Goal: Information Seeking & Learning: Learn about a topic

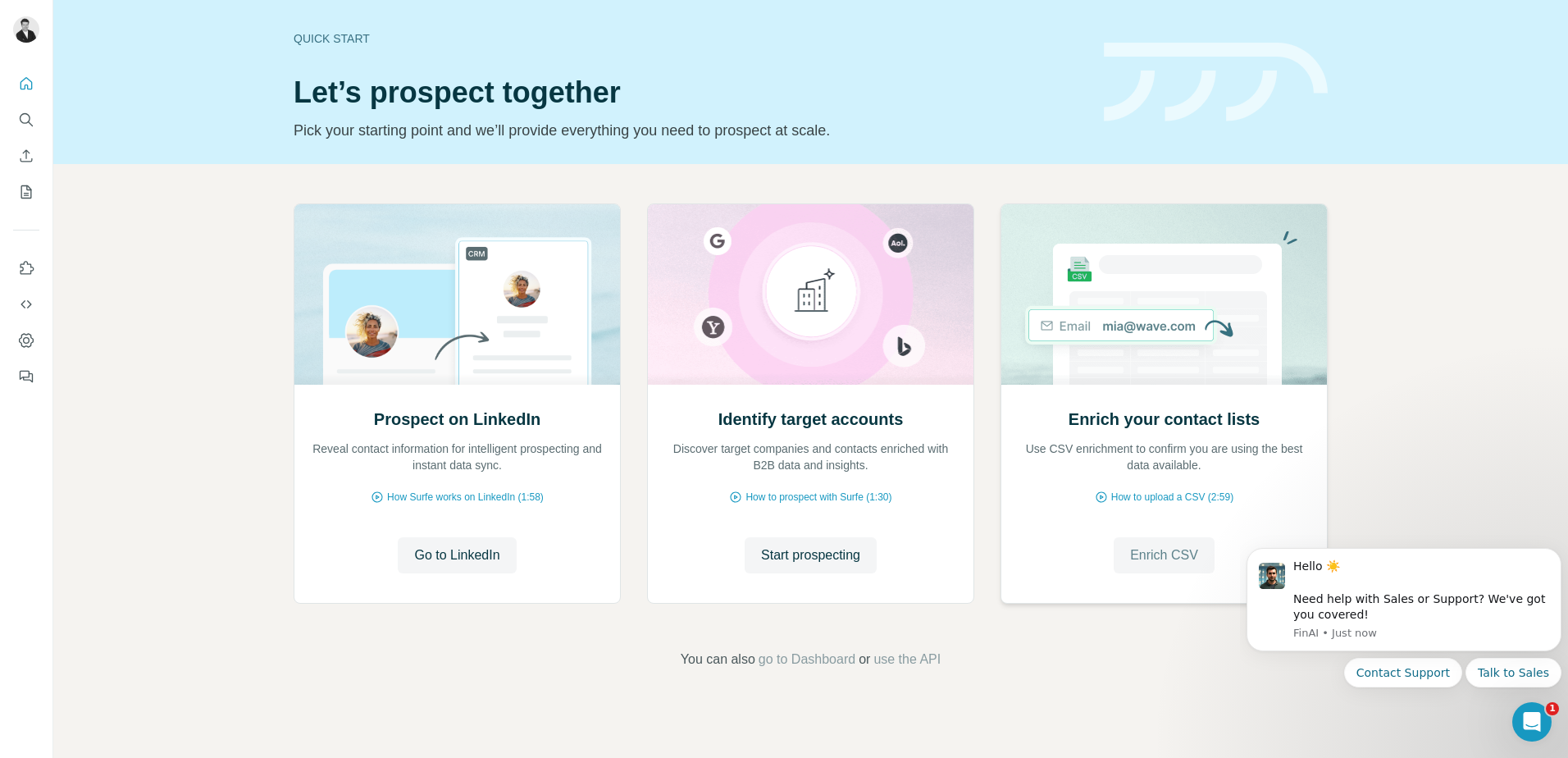
click at [1163, 553] on span "Enrich CSV" at bounding box center [1163, 555] width 68 height 20
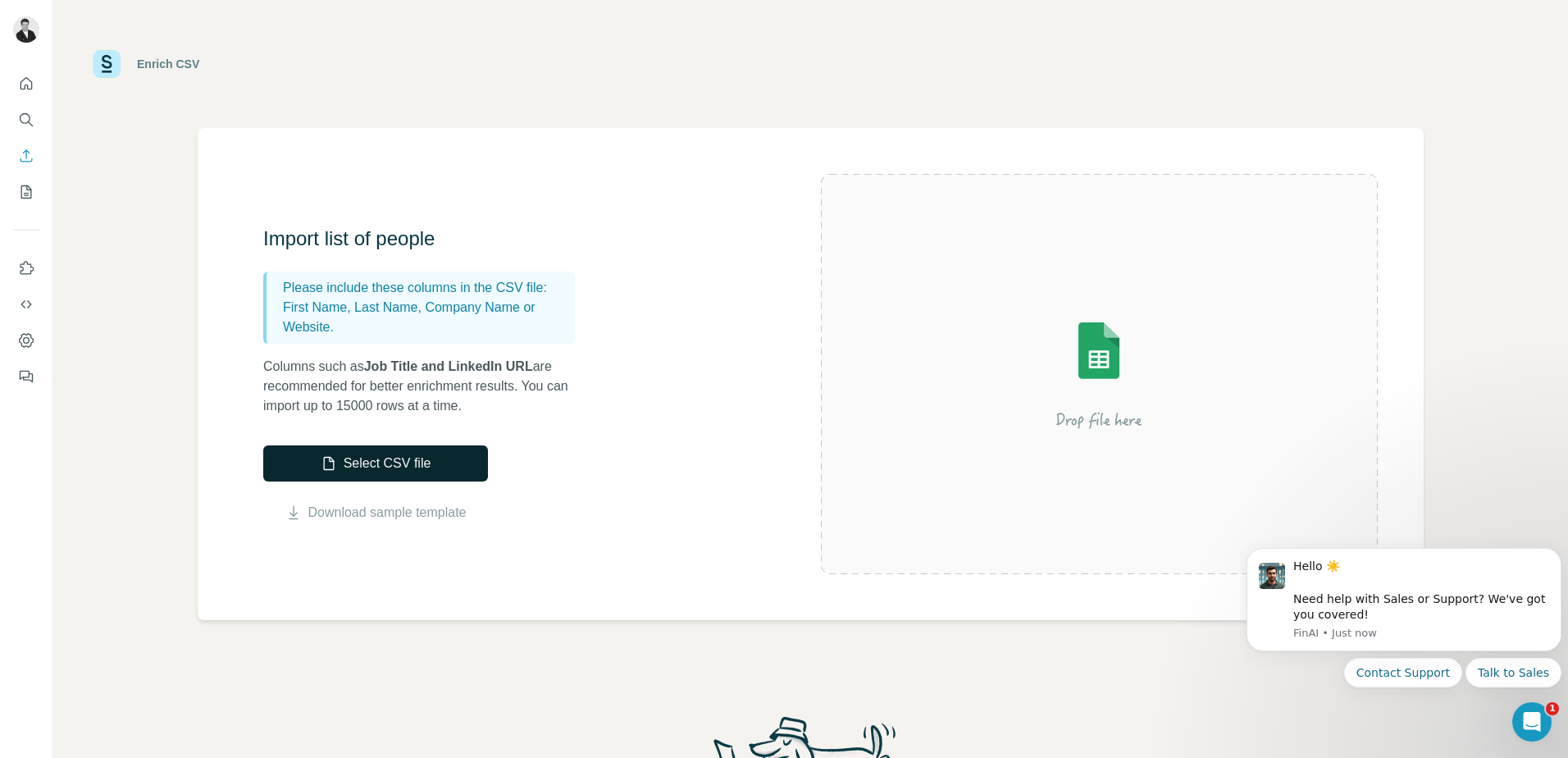
click at [367, 460] on button "Select CSV file" at bounding box center [375, 463] width 224 height 36
click at [395, 511] on link "Download sample template" at bounding box center [388, 513] width 159 height 20
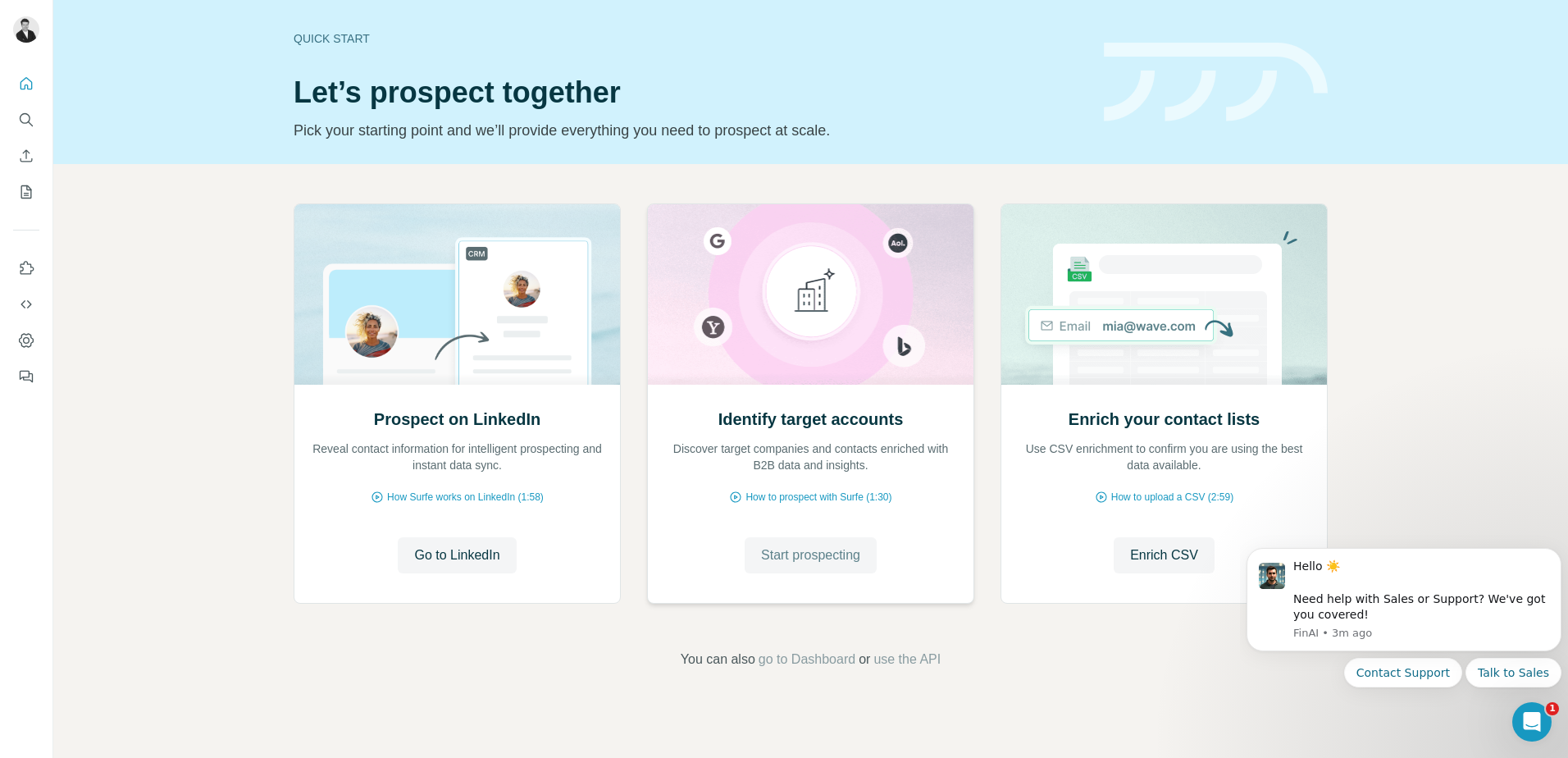
click at [787, 559] on span "Start prospecting" at bounding box center [810, 555] width 99 height 20
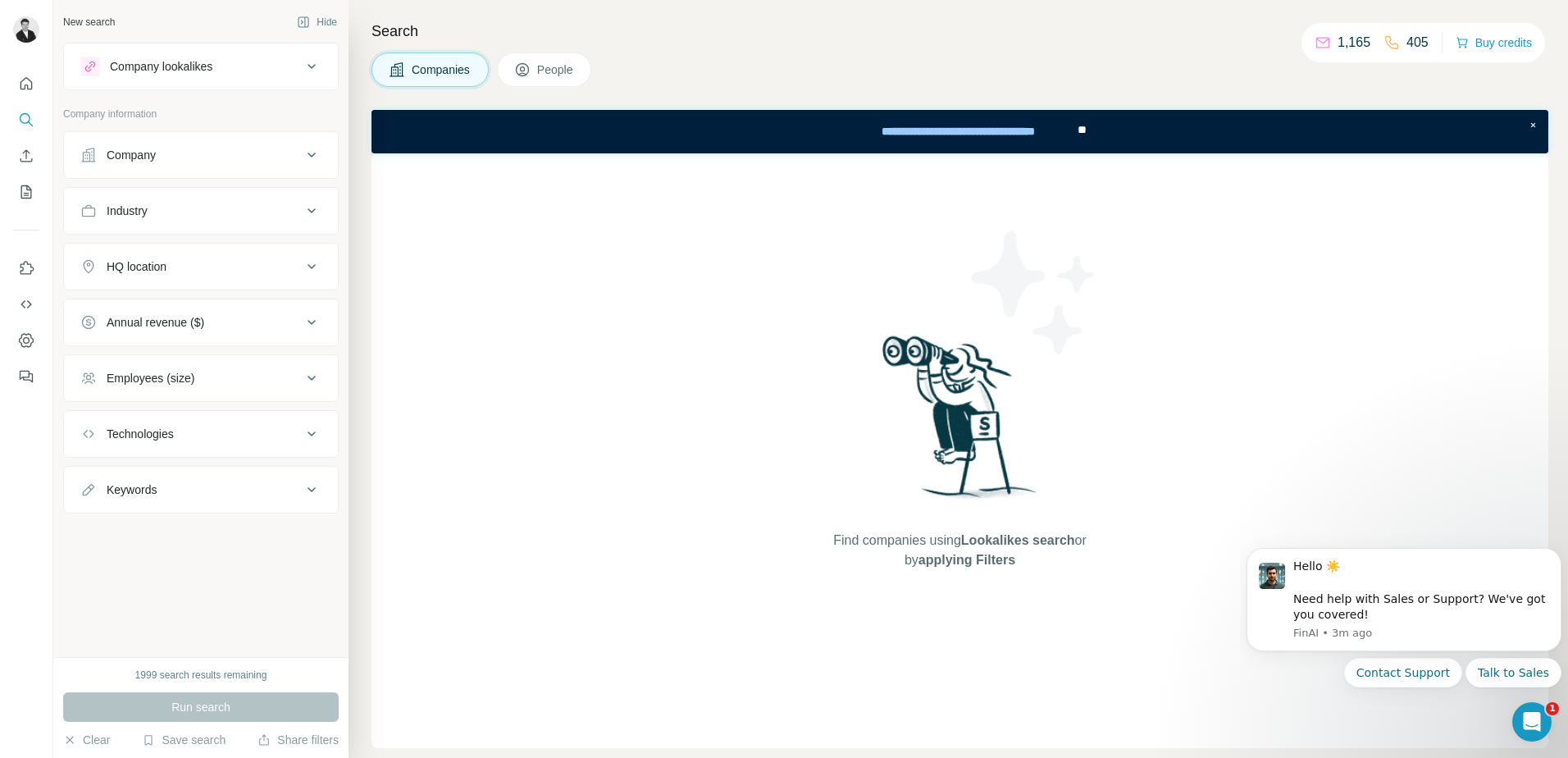
click at [156, 151] on div "Company" at bounding box center [131, 155] width 49 height 17
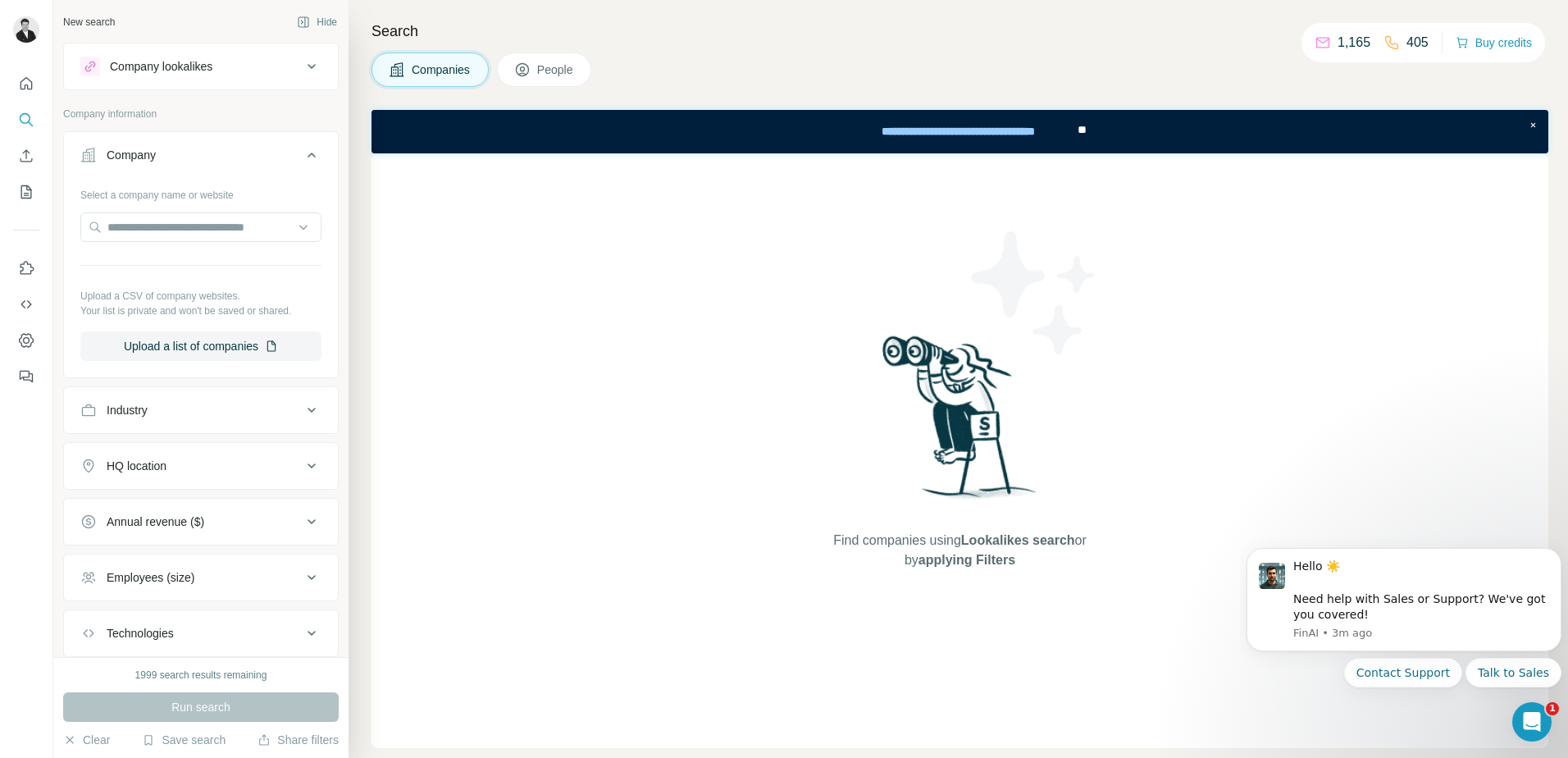
click at [156, 151] on div "Company" at bounding box center [131, 155] width 49 height 17
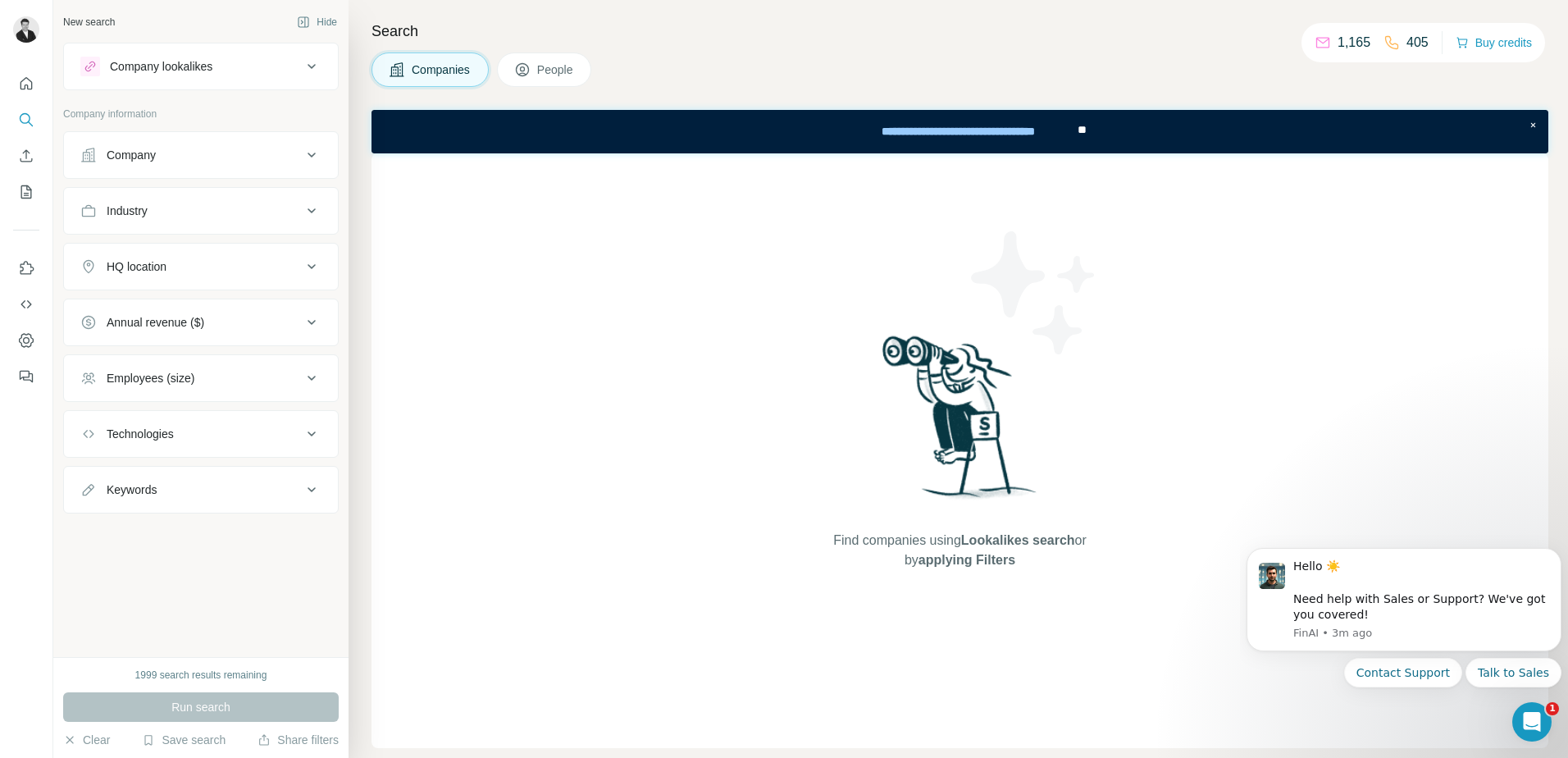
click at [164, 216] on div "Industry" at bounding box center [191, 211] width 221 height 17
click at [162, 248] on input at bounding box center [192, 252] width 203 height 18
type input "****"
drag, startPoint x: 151, startPoint y: 249, endPoint x: 106, endPoint y: 250, distance: 45.0
click at [106, 250] on input "****" at bounding box center [192, 252] width 203 height 18
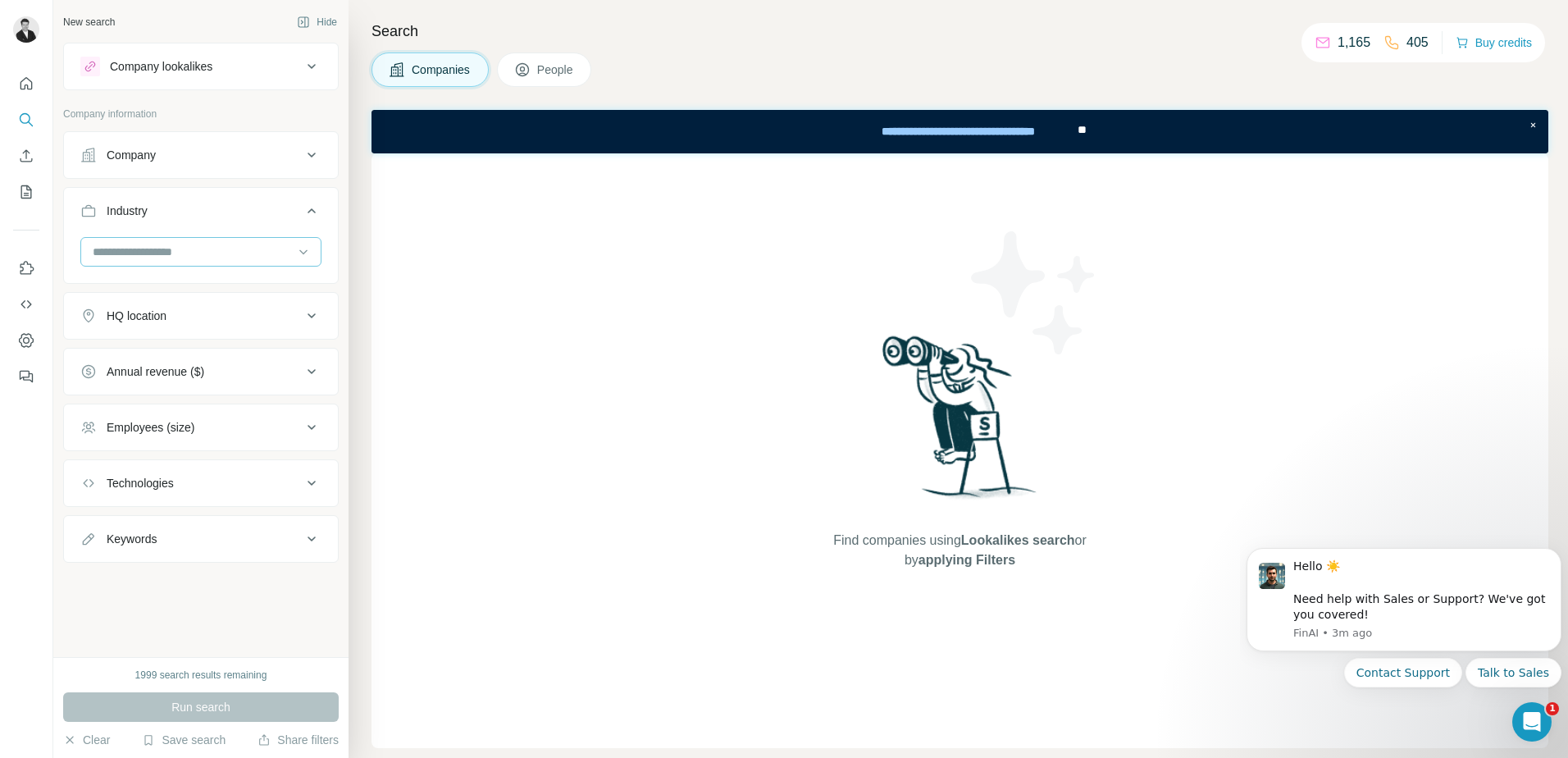
click at [165, 254] on input at bounding box center [192, 252] width 203 height 18
click at [232, 254] on input at bounding box center [192, 252] width 203 height 18
click at [195, 273] on div at bounding box center [201, 259] width 274 height 43
click at [197, 264] on div at bounding box center [192, 252] width 203 height 27
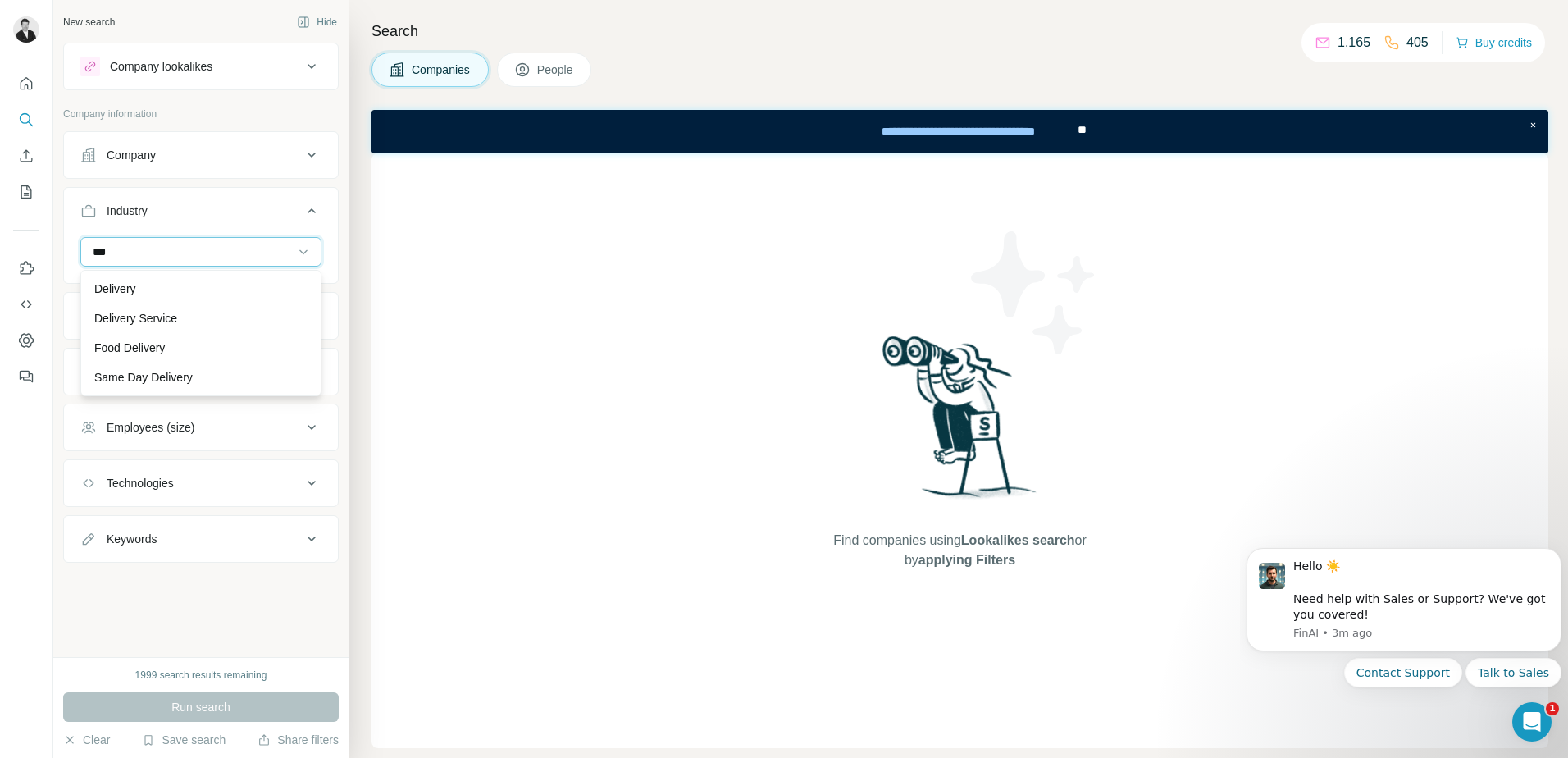
scroll to position [29, 0]
type input "***"
click at [141, 343] on p "Food Delivery" at bounding box center [129, 347] width 71 height 17
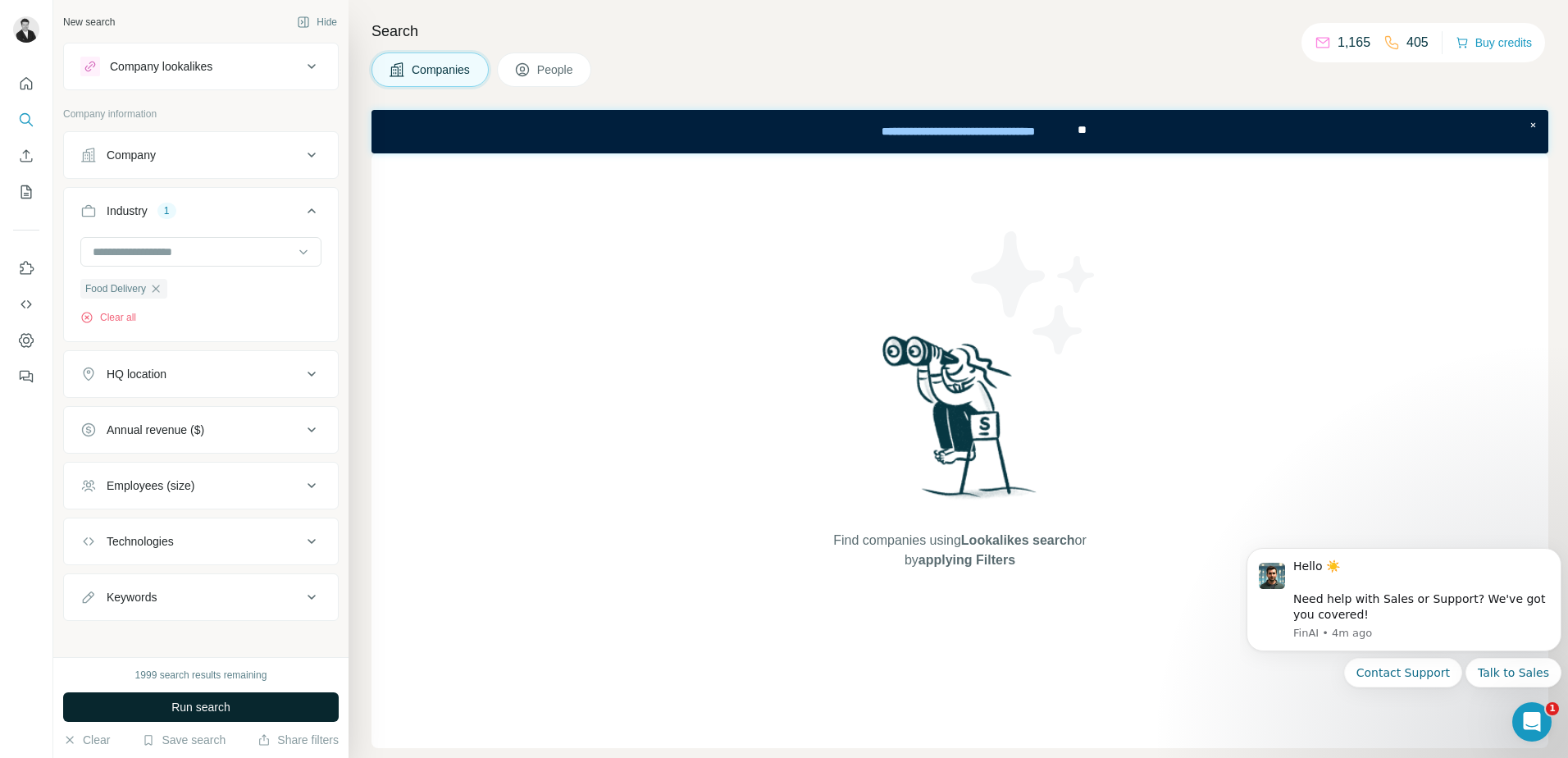
click at [189, 712] on span "Run search" at bounding box center [201, 707] width 59 height 17
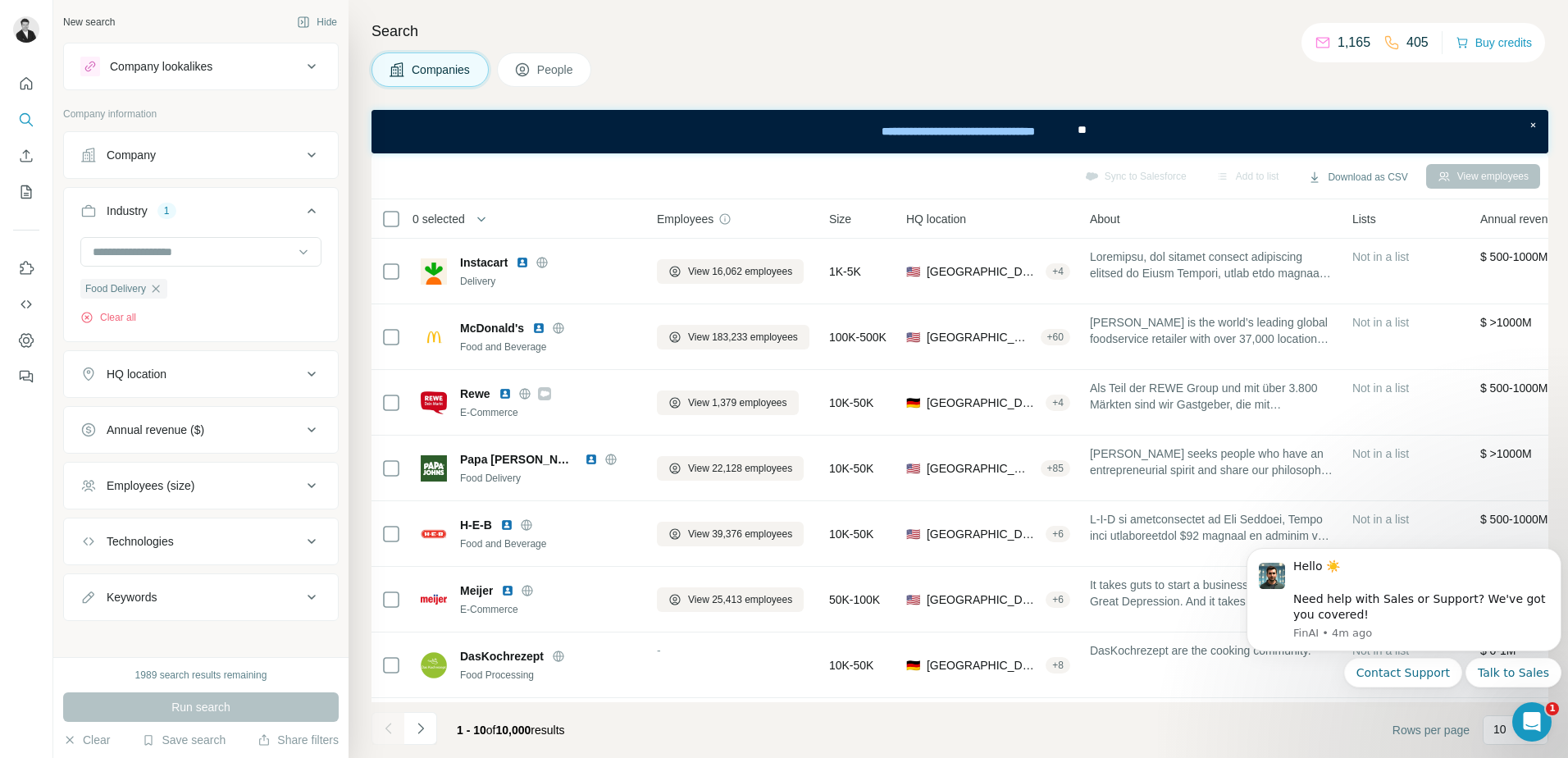
click at [212, 375] on div "HQ location" at bounding box center [191, 374] width 221 height 17
click at [205, 425] on input "text" at bounding box center [201, 415] width 241 height 29
drag, startPoint x: 209, startPoint y: 427, endPoint x: 55, endPoint y: 392, distance: 157.9
click at [55, 392] on div "New search Hide Company lookalikes Company information Company Industry 1 Food …" at bounding box center [200, 328] width 295 height 657
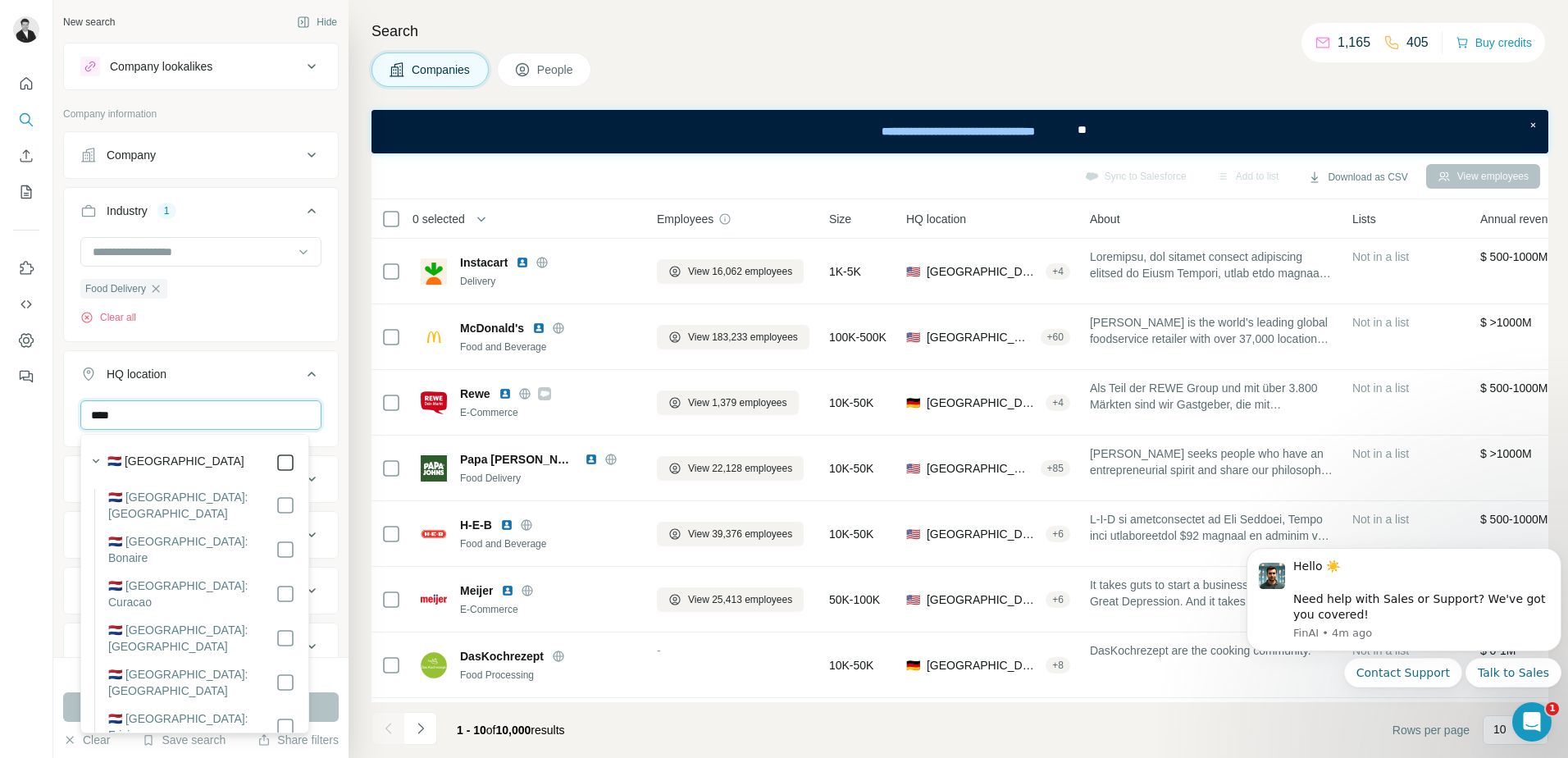
type input "****"
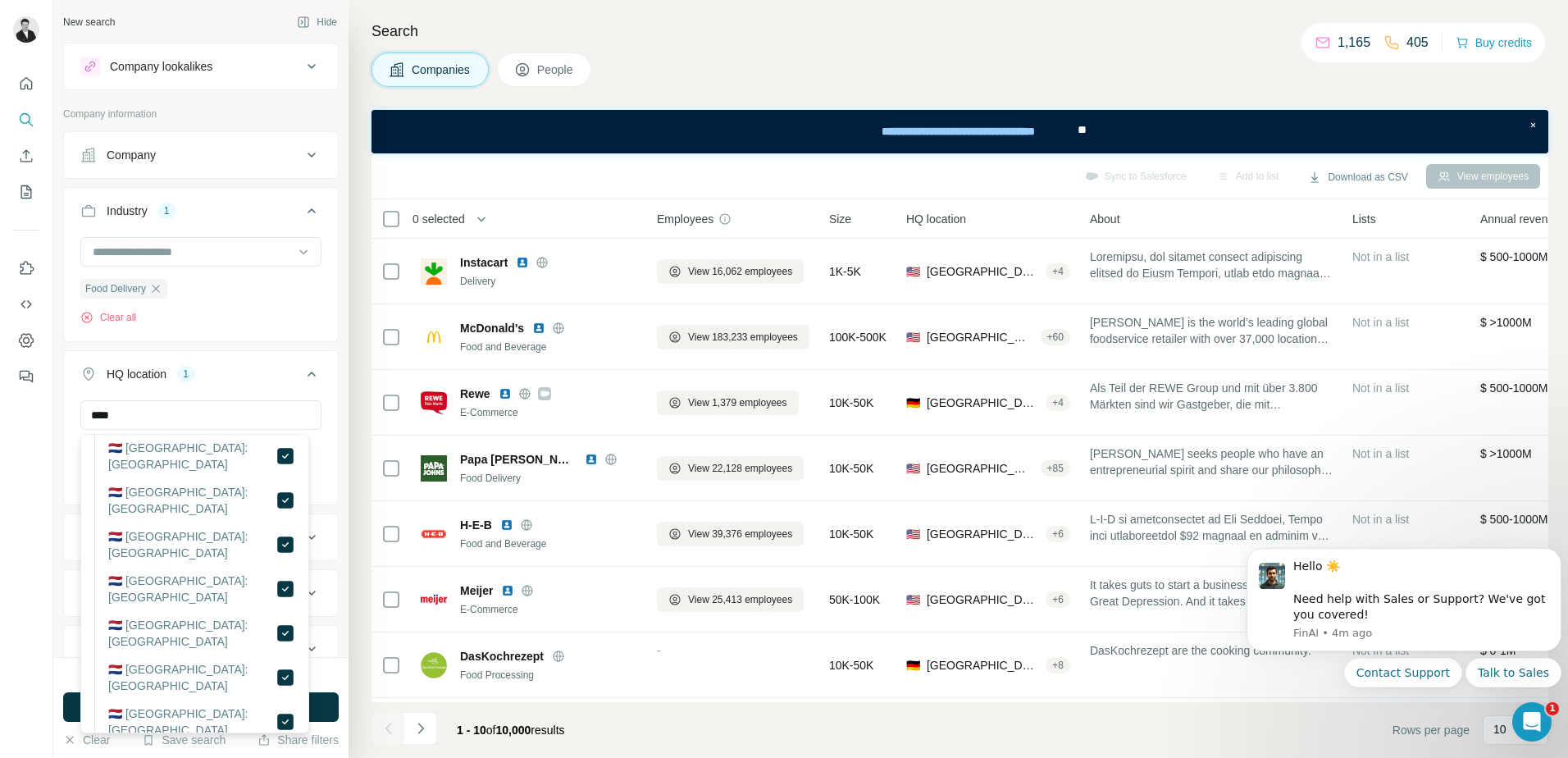
scroll to position [383, 0]
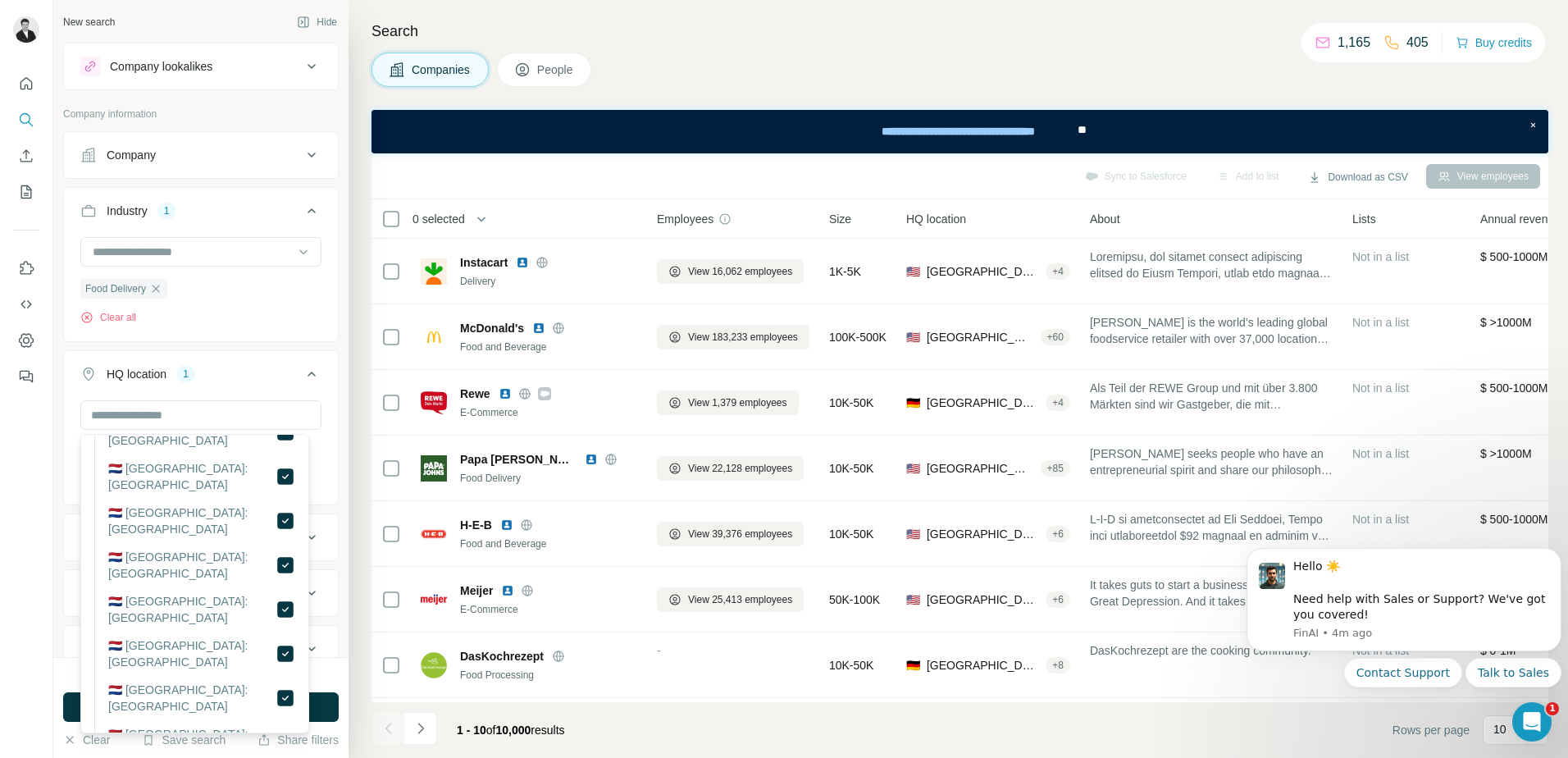
click at [689, 747] on footer "1 - 10 of 10,000 results Rows per page 10" at bounding box center [959, 730] width 1177 height 56
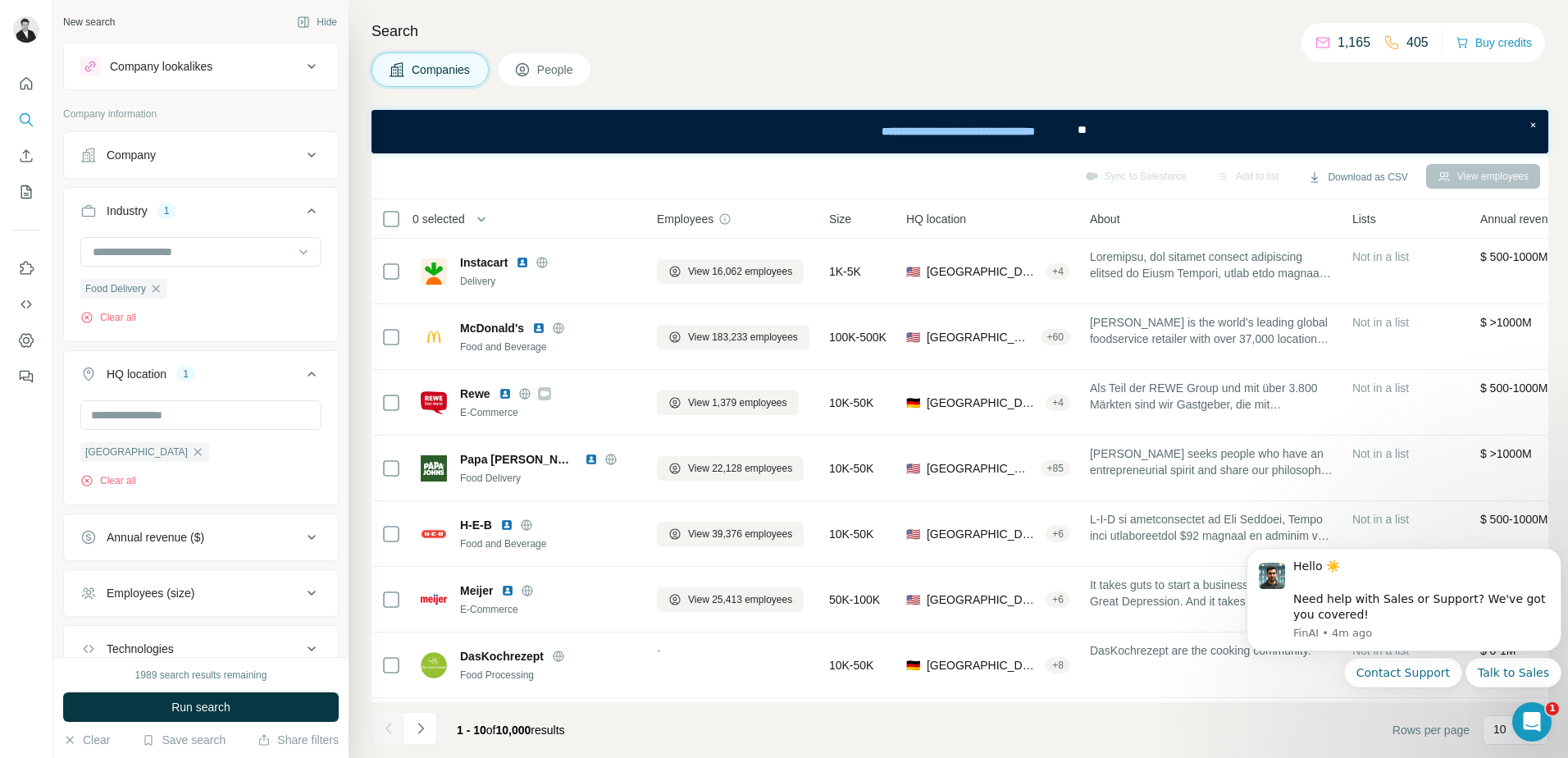
click at [187, 375] on div "1" at bounding box center [185, 374] width 19 height 15
click at [232, 705] on button "Run search" at bounding box center [200, 707] width 275 height 29
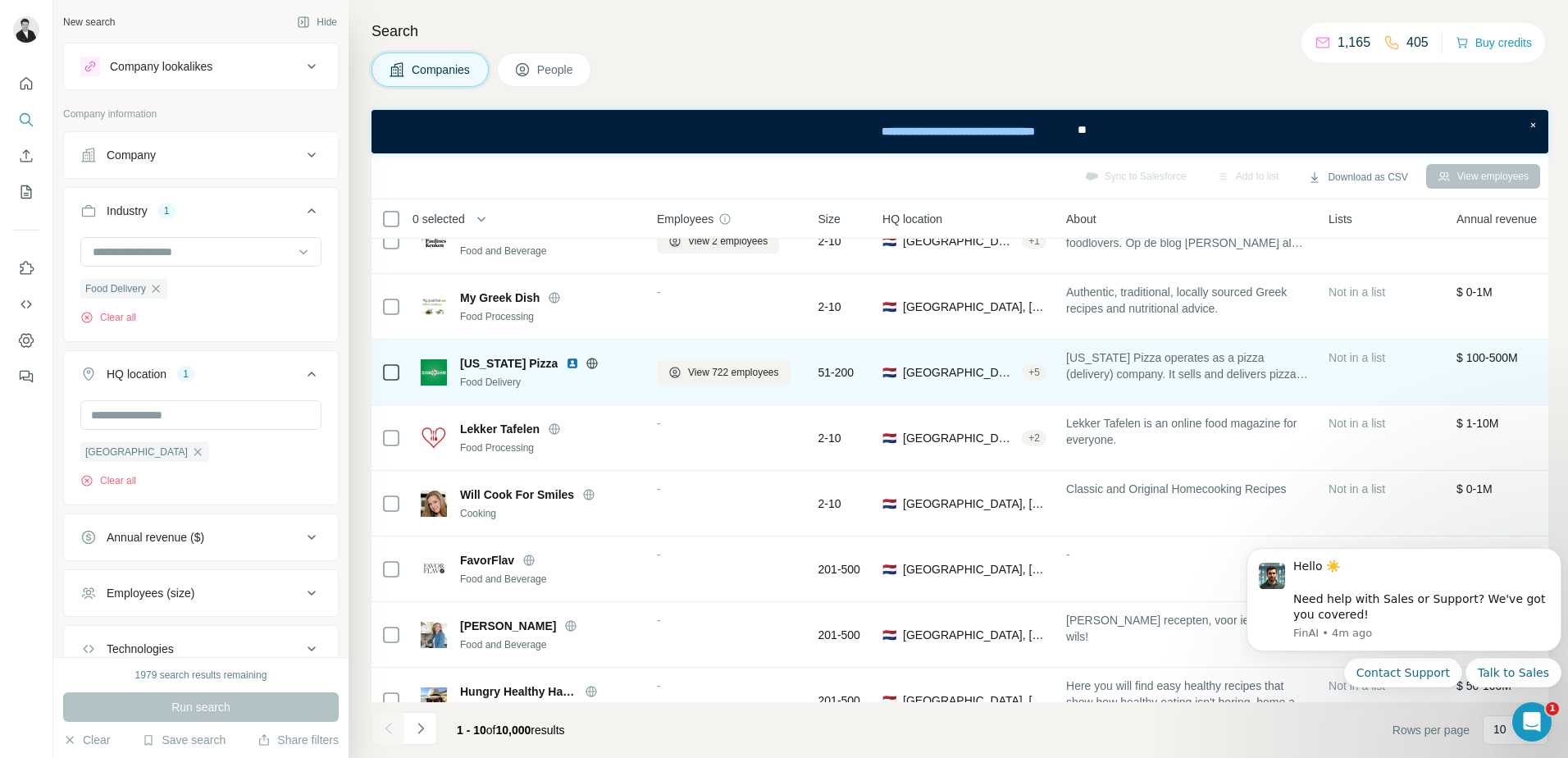
scroll to position [201, 0]
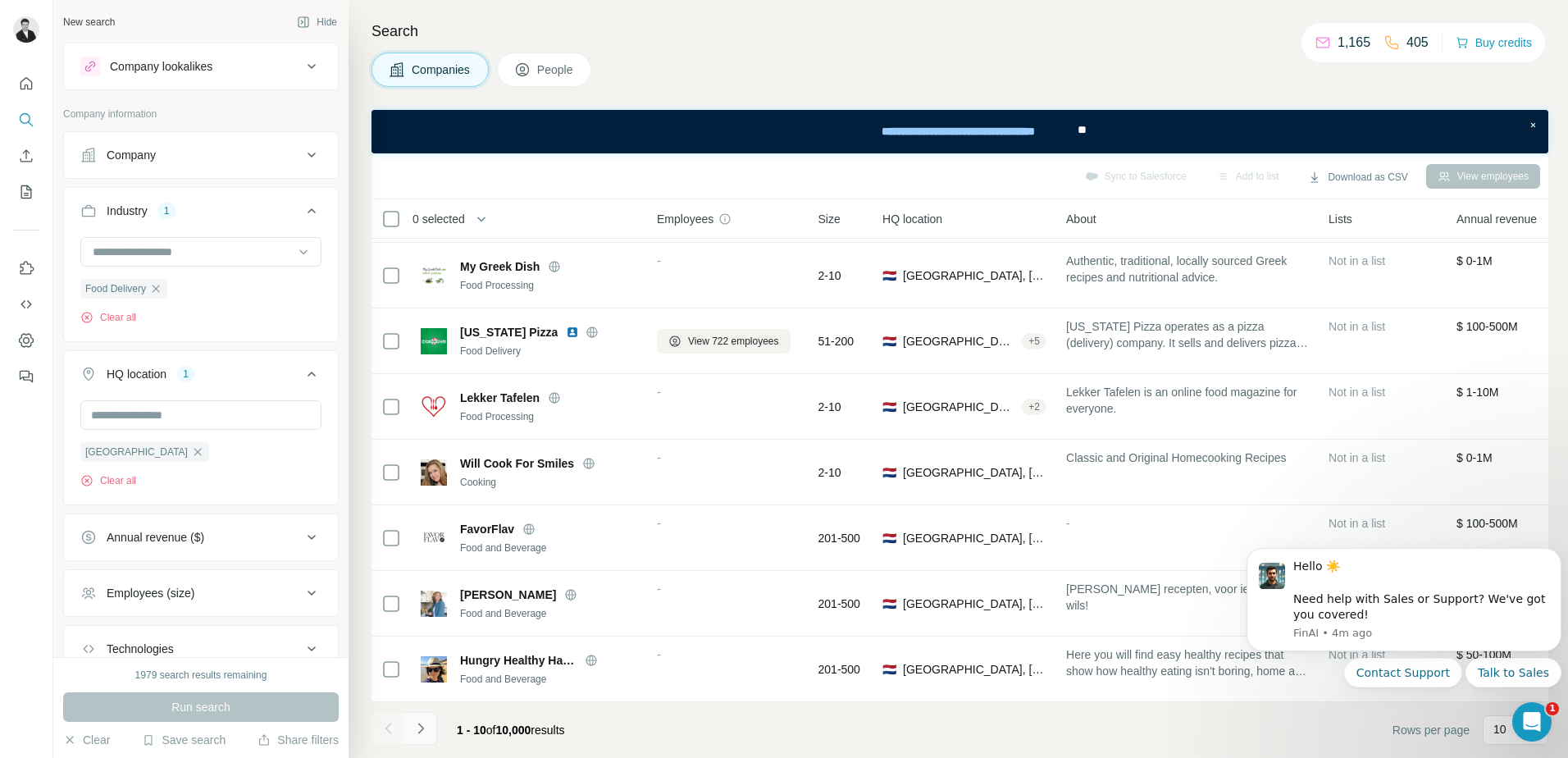
click at [428, 732] on icon "Navigate to next page" at bounding box center [420, 729] width 17 height 17
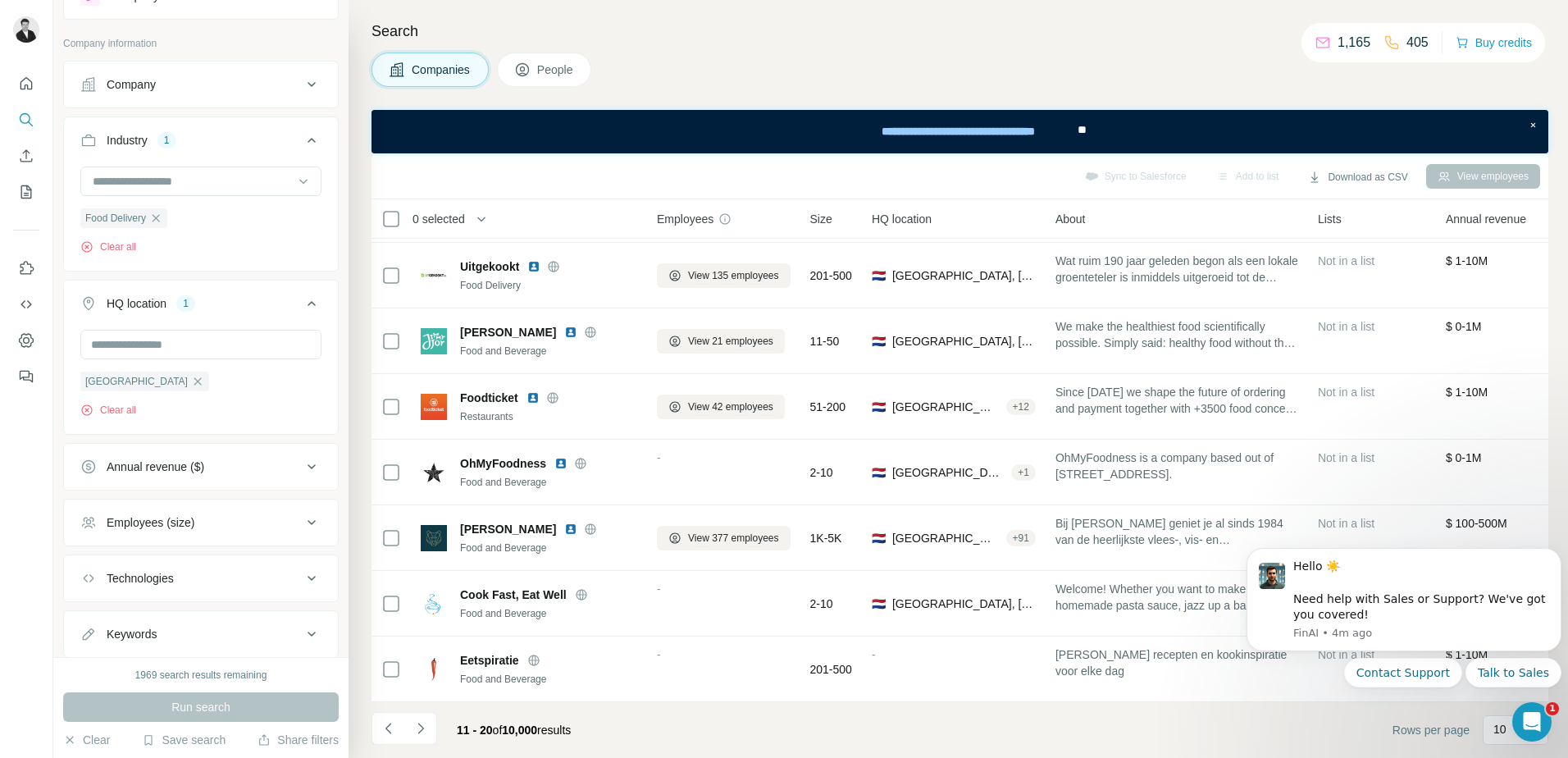
scroll to position [82, 0]
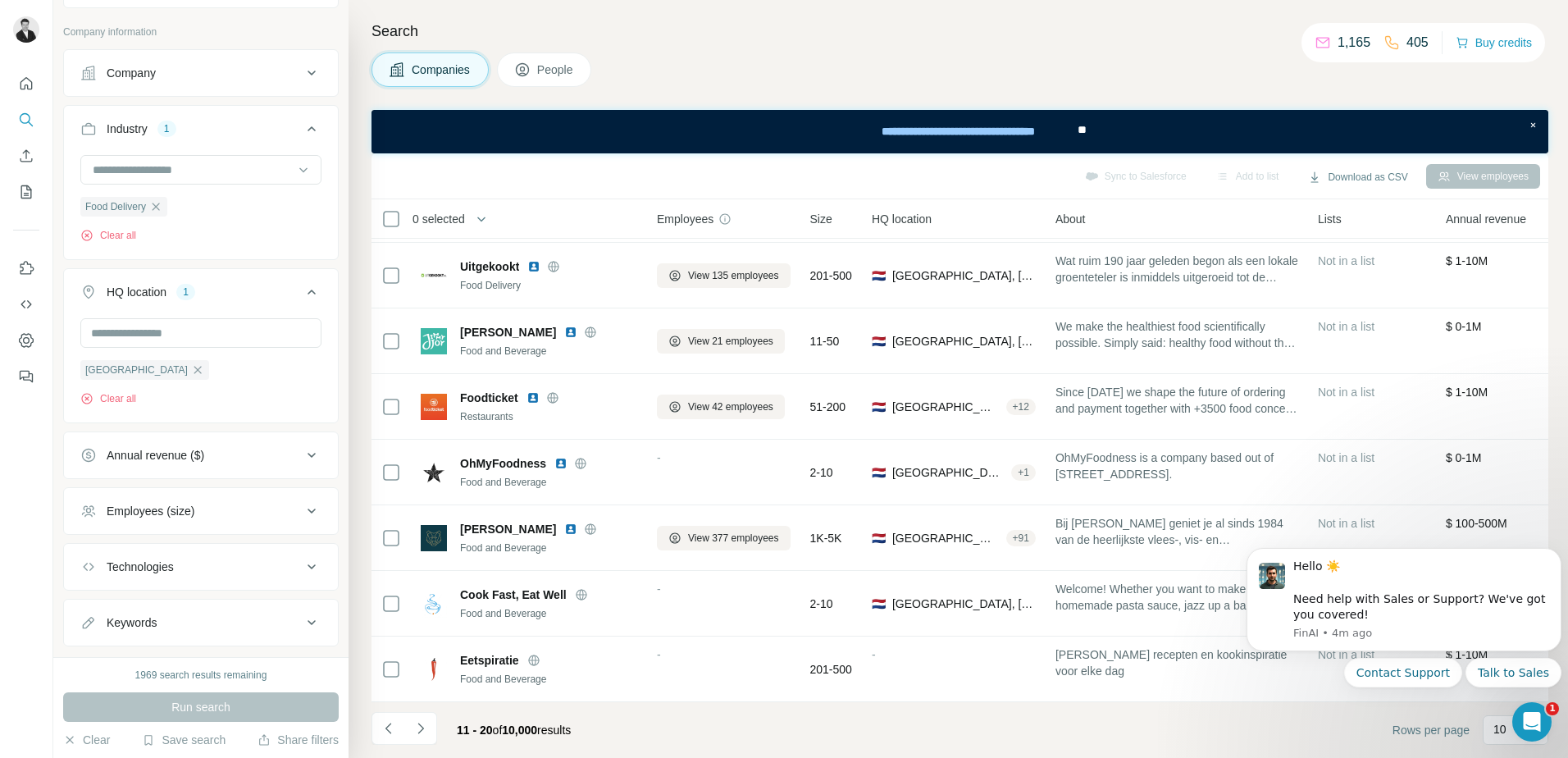
click at [200, 512] on div "Employees (size)" at bounding box center [191, 511] width 221 height 17
click at [85, 603] on icon at bounding box center [90, 608] width 20 height 20
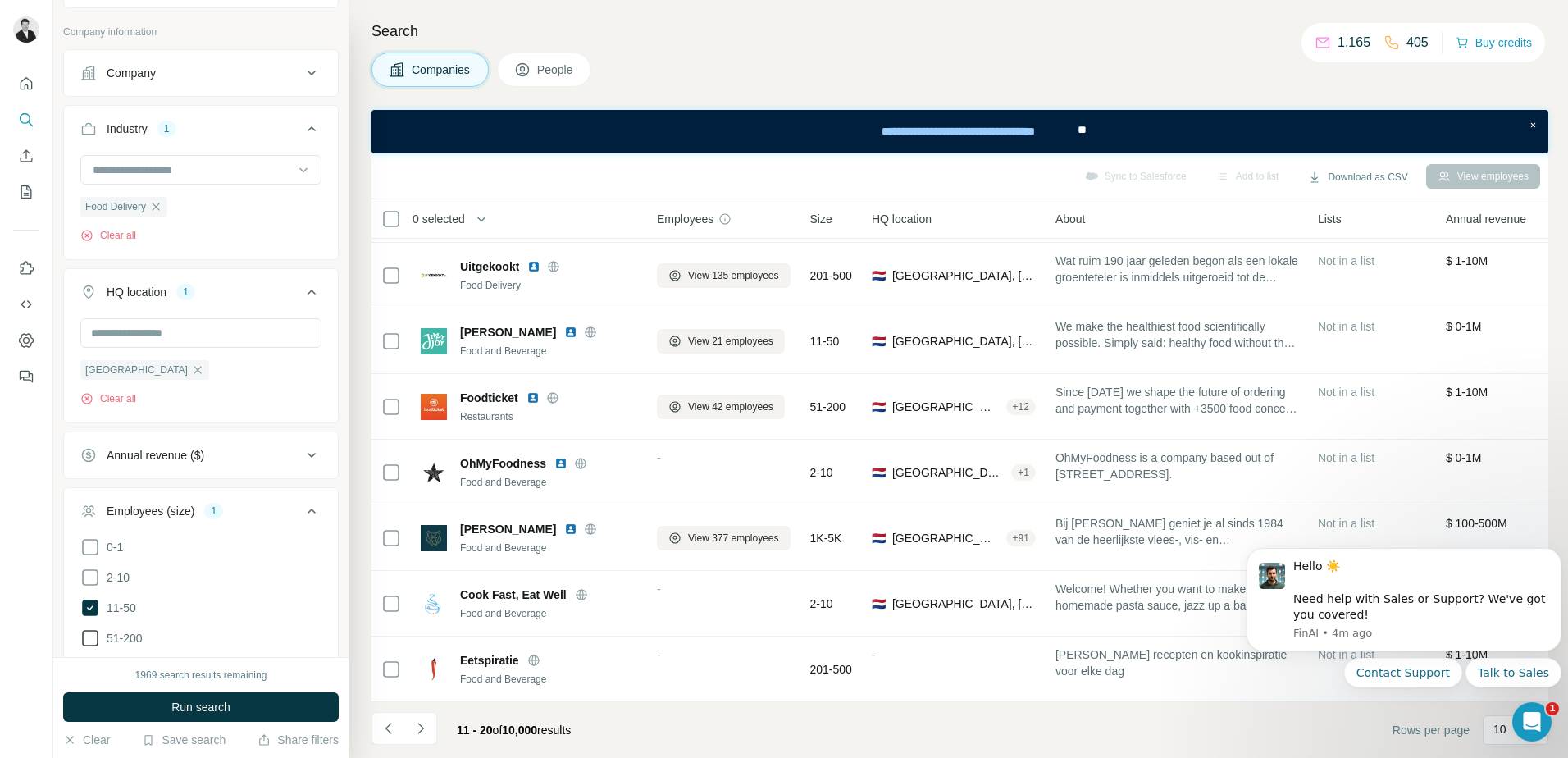
click at [87, 634] on icon at bounding box center [90, 638] width 20 height 20
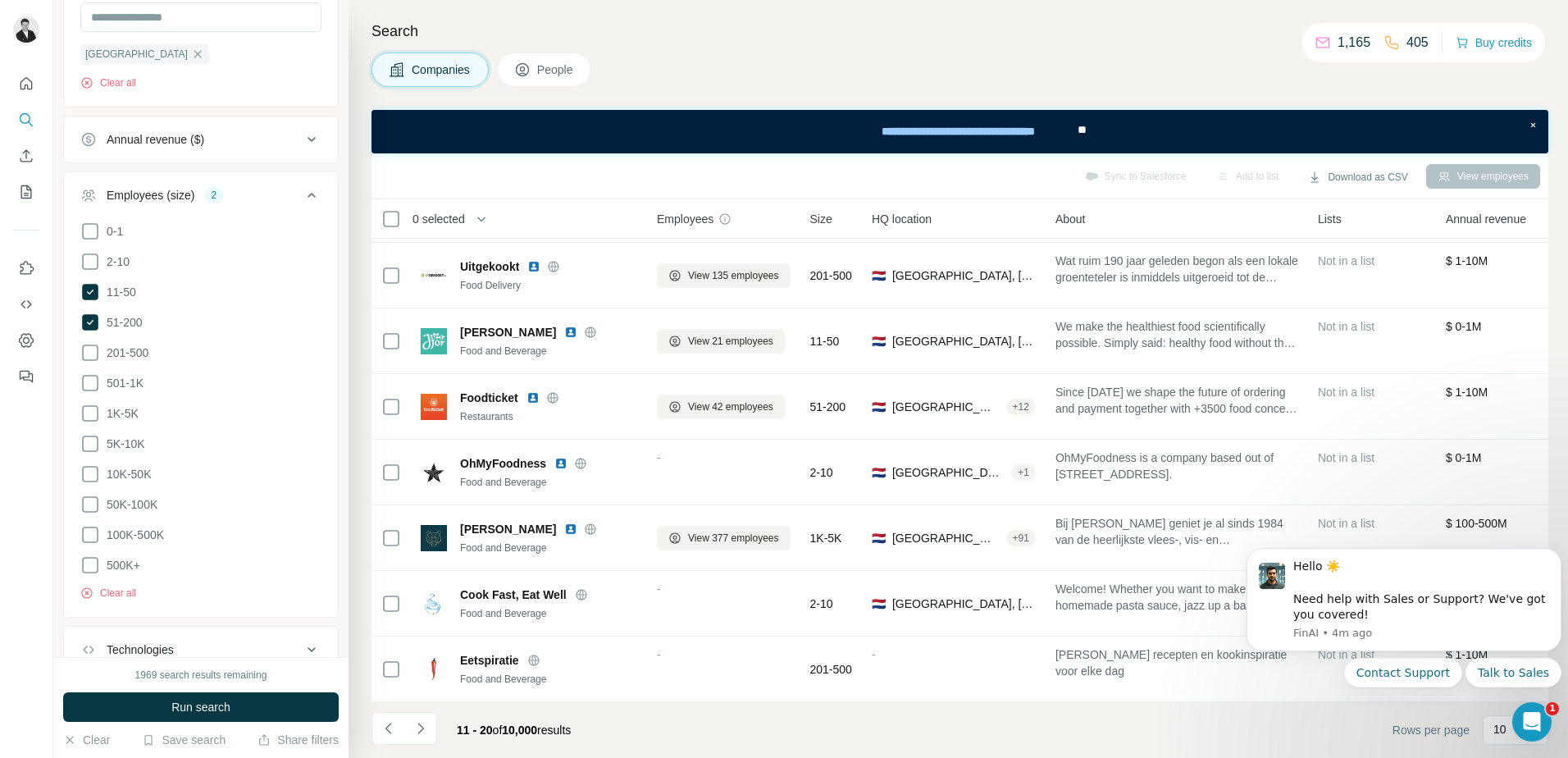
scroll to position [410, 0]
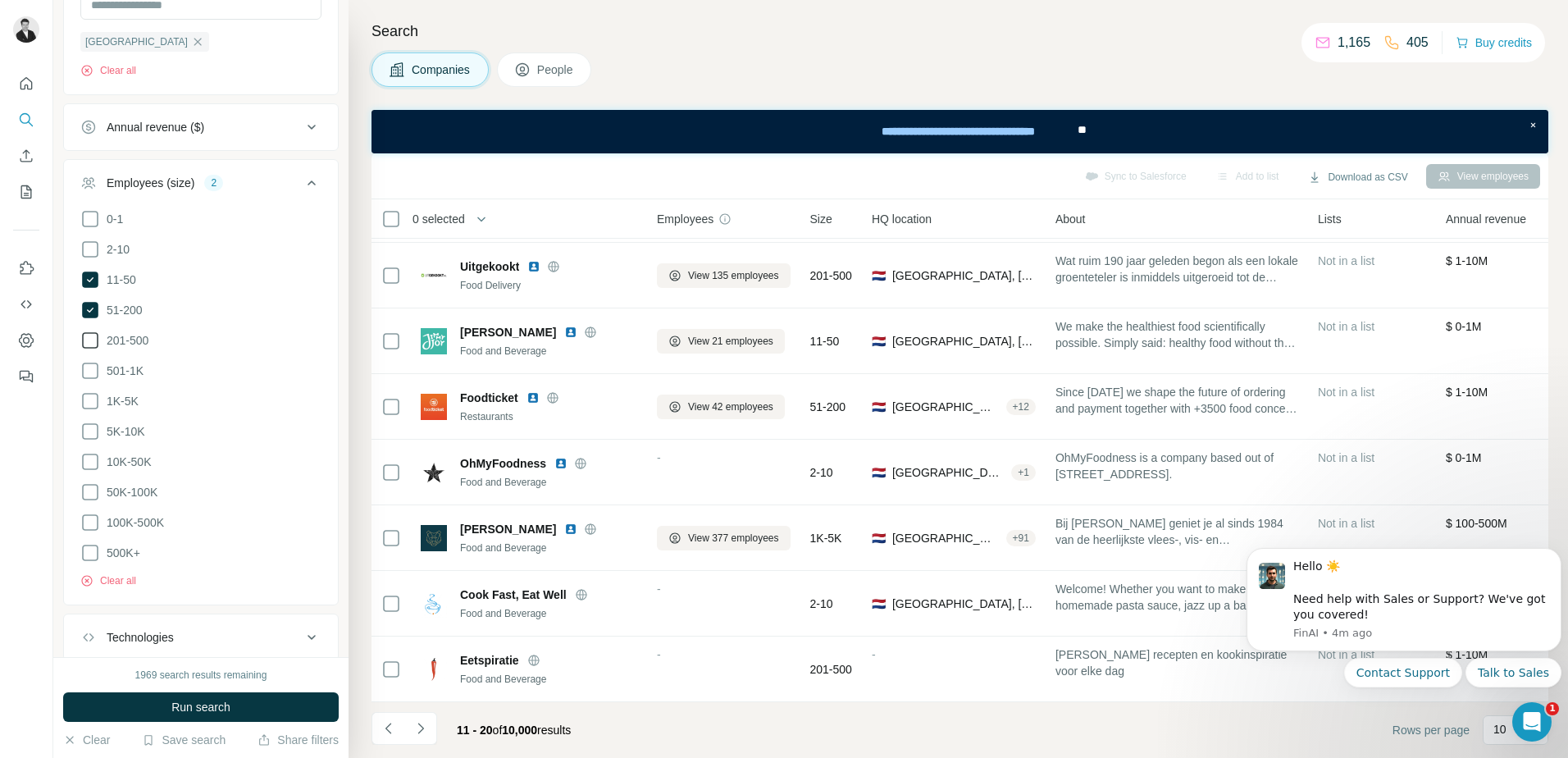
click at [88, 335] on icon at bounding box center [90, 340] width 20 height 20
click at [85, 360] on ul "0-1 2-10 11-50 [PHONE_NUMBER] 501-1K 1K-5K 5K-10K 10K-50K 50K-100K 100K-500K 50…" at bounding box center [201, 386] width 241 height 355
drag, startPoint x: 85, startPoint y: 360, endPoint x: 84, endPoint y: 370, distance: 10.0
click at [84, 370] on icon at bounding box center [90, 371] width 20 height 20
click at [88, 405] on icon at bounding box center [90, 401] width 20 height 20
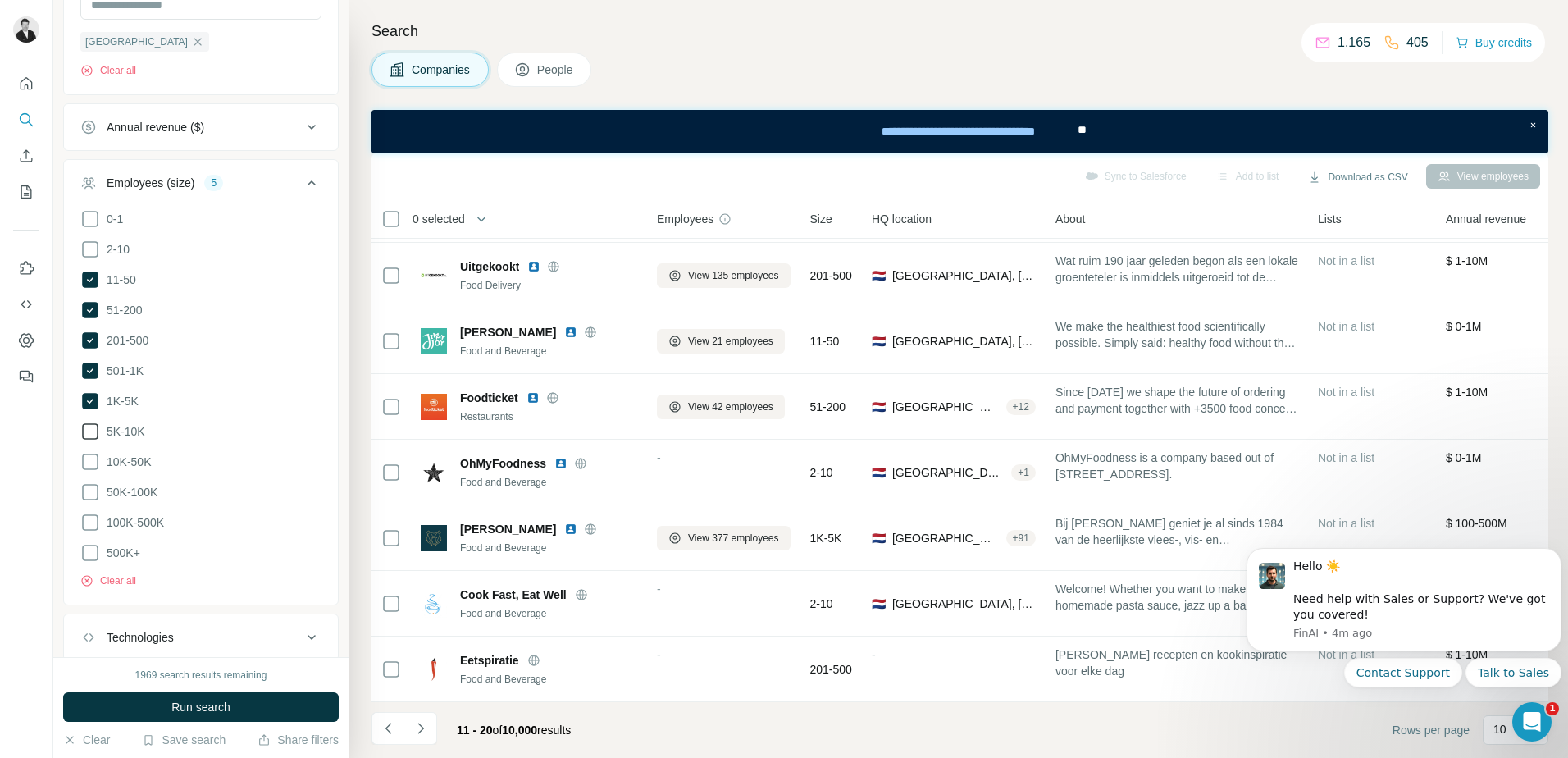
click at [89, 422] on icon at bounding box center [90, 431] width 20 height 20
click at [86, 456] on icon at bounding box center [90, 462] width 20 height 20
click at [89, 484] on icon at bounding box center [90, 492] width 20 height 20
click at [87, 520] on icon at bounding box center [90, 523] width 20 height 20
click at [88, 547] on icon at bounding box center [90, 553] width 20 height 20
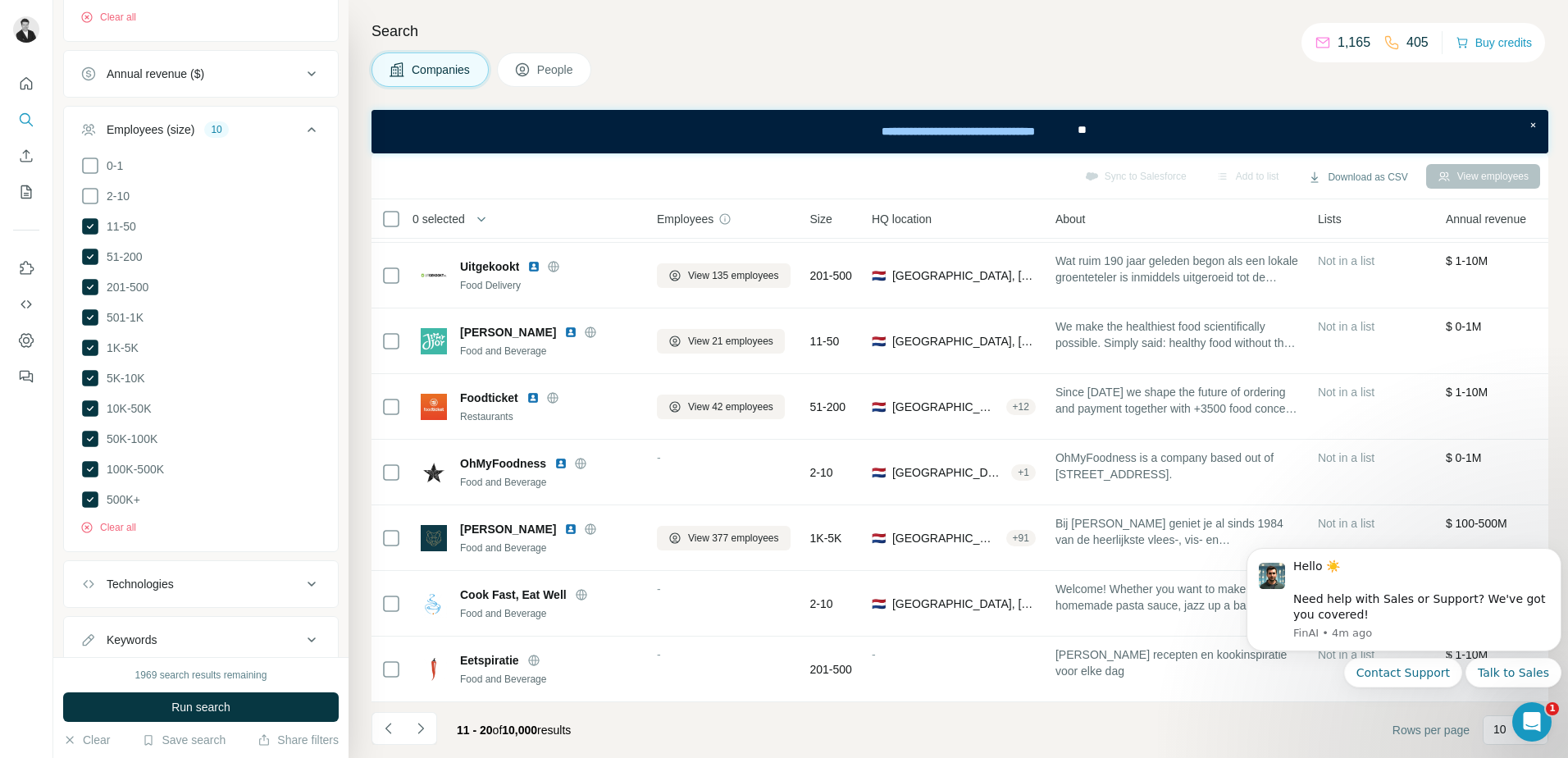
scroll to position [508, 0]
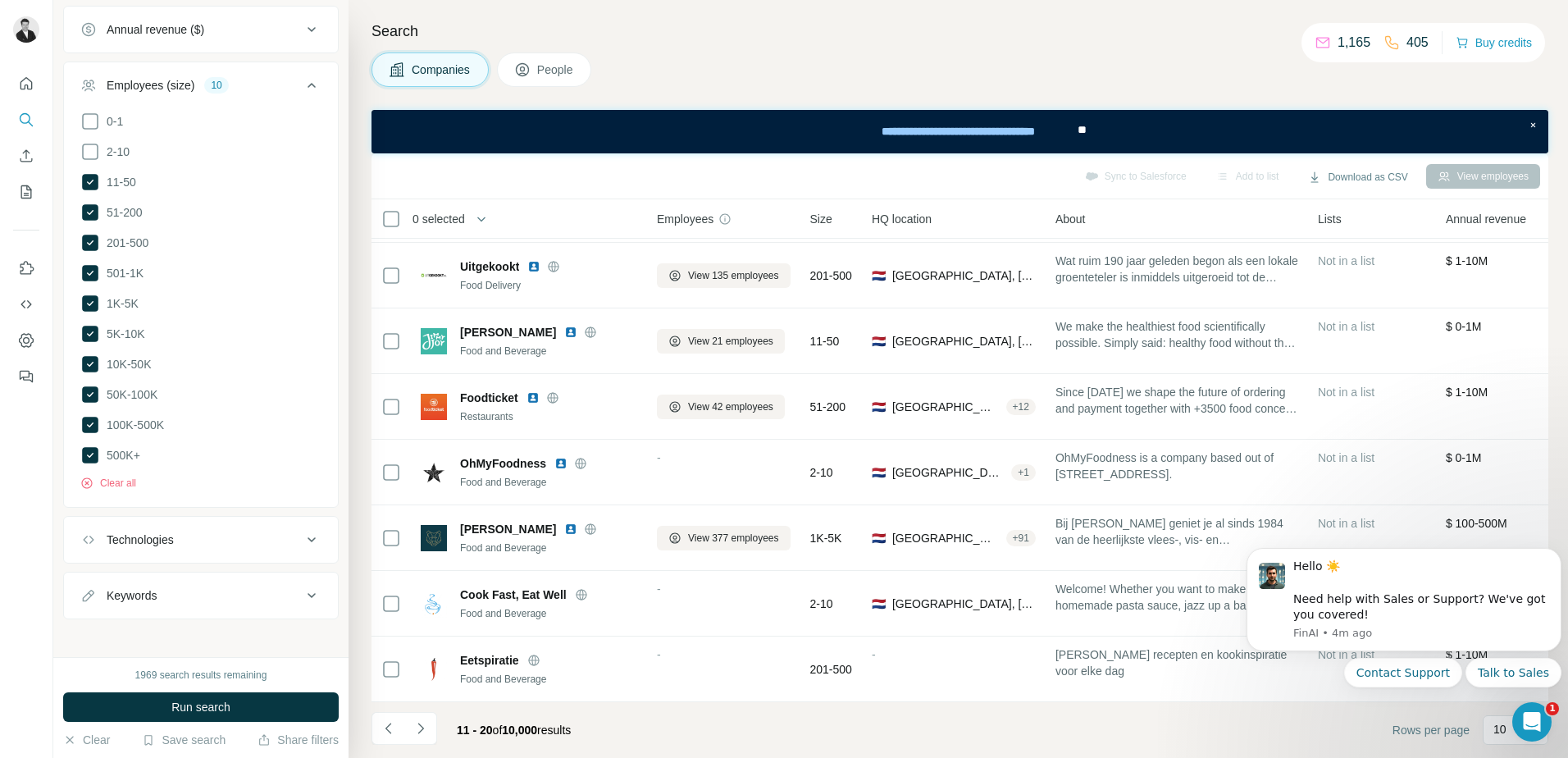
click at [197, 587] on div "Keywords" at bounding box center [191, 595] width 221 height 17
click at [158, 624] on input "text" at bounding box center [184, 636] width 209 height 29
type input "*******"
click at [213, 697] on button "Run search" at bounding box center [200, 707] width 275 height 29
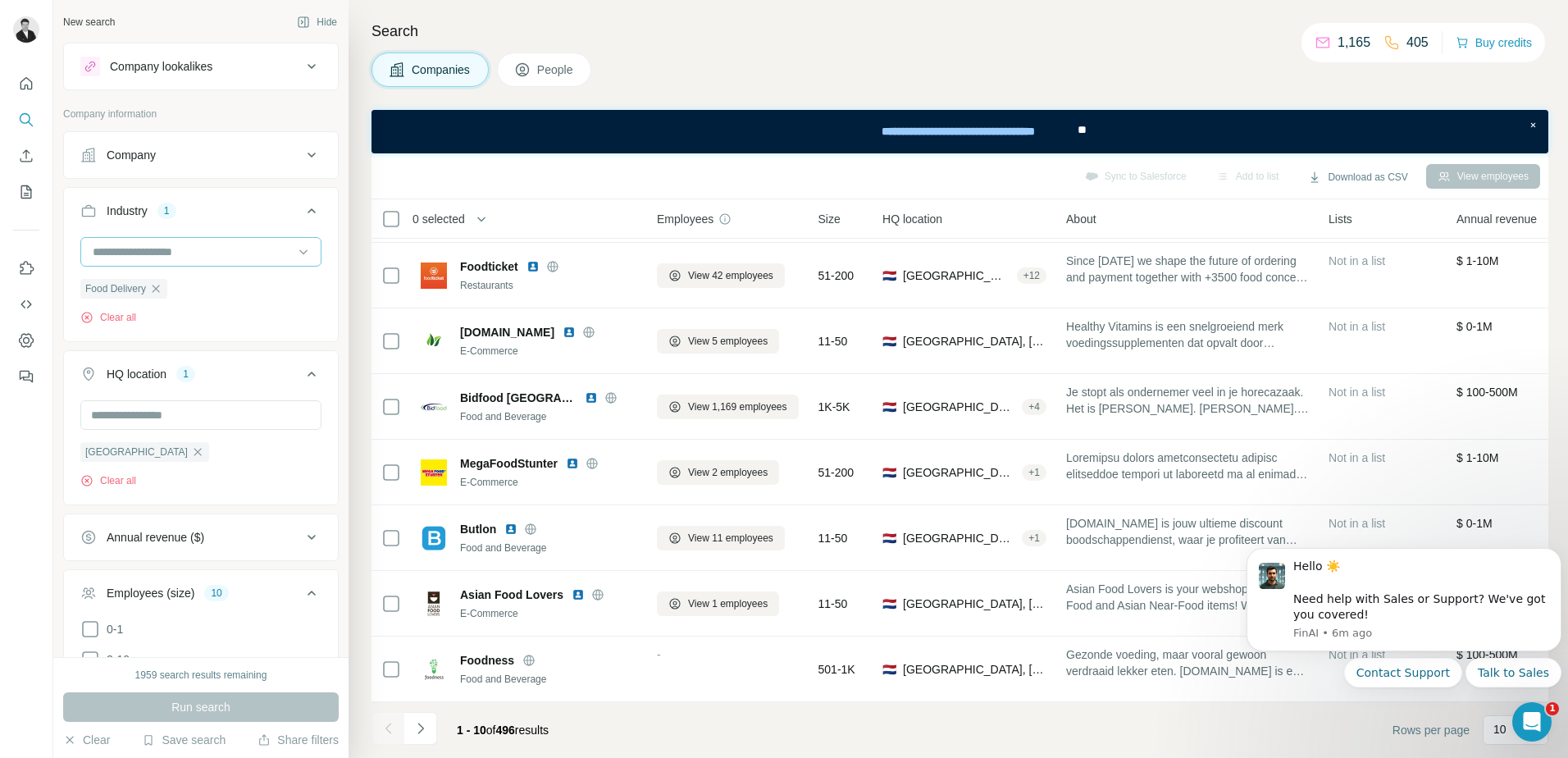
click at [148, 255] on input at bounding box center [192, 252] width 203 height 18
click at [149, 255] on input at bounding box center [192, 252] width 203 height 18
click at [165, 214] on div "1" at bounding box center [167, 211] width 19 height 15
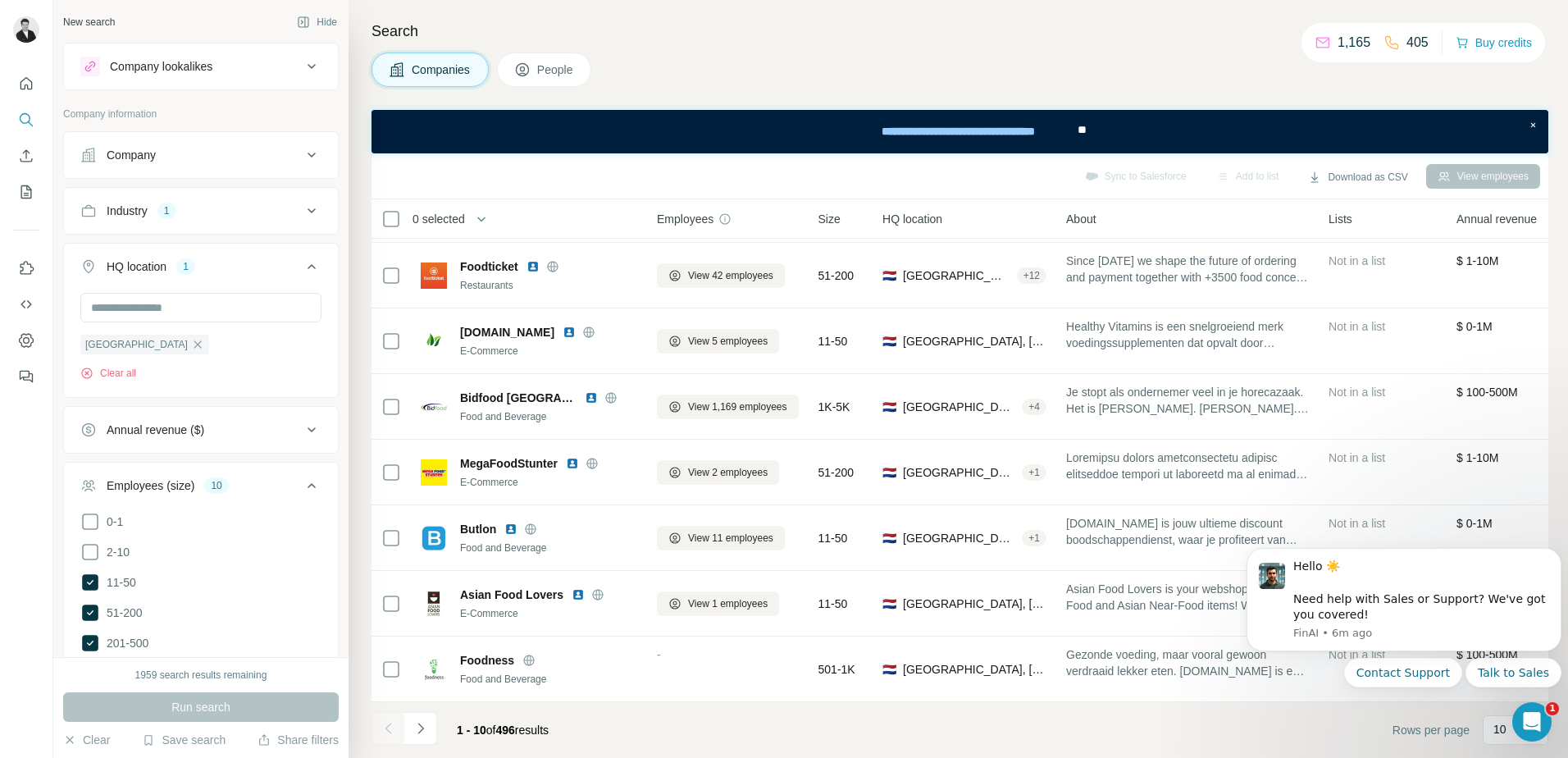
click at [129, 211] on div "Industry" at bounding box center [127, 211] width 41 height 17
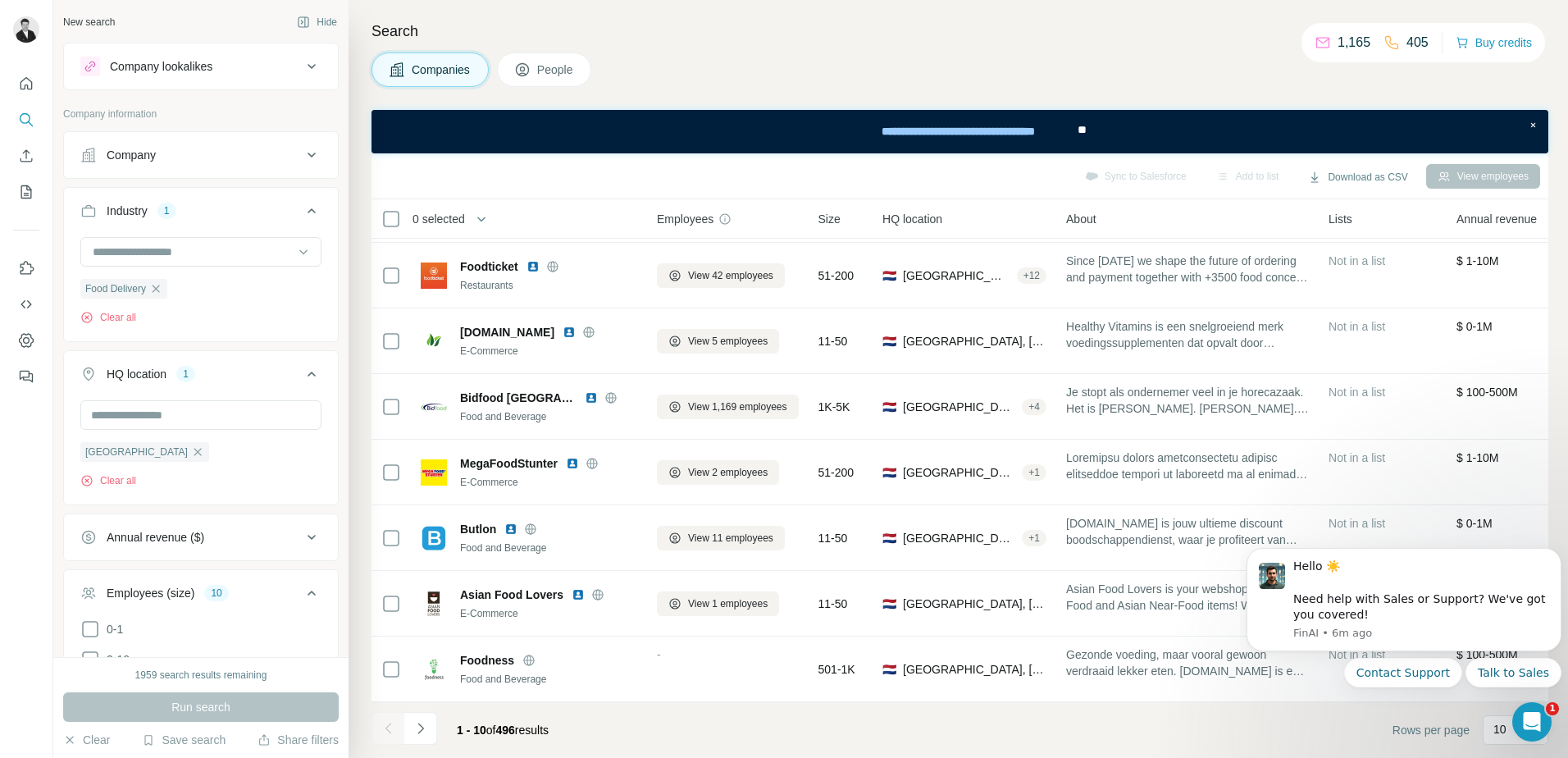
click at [134, 211] on div "Industry" at bounding box center [127, 211] width 41 height 17
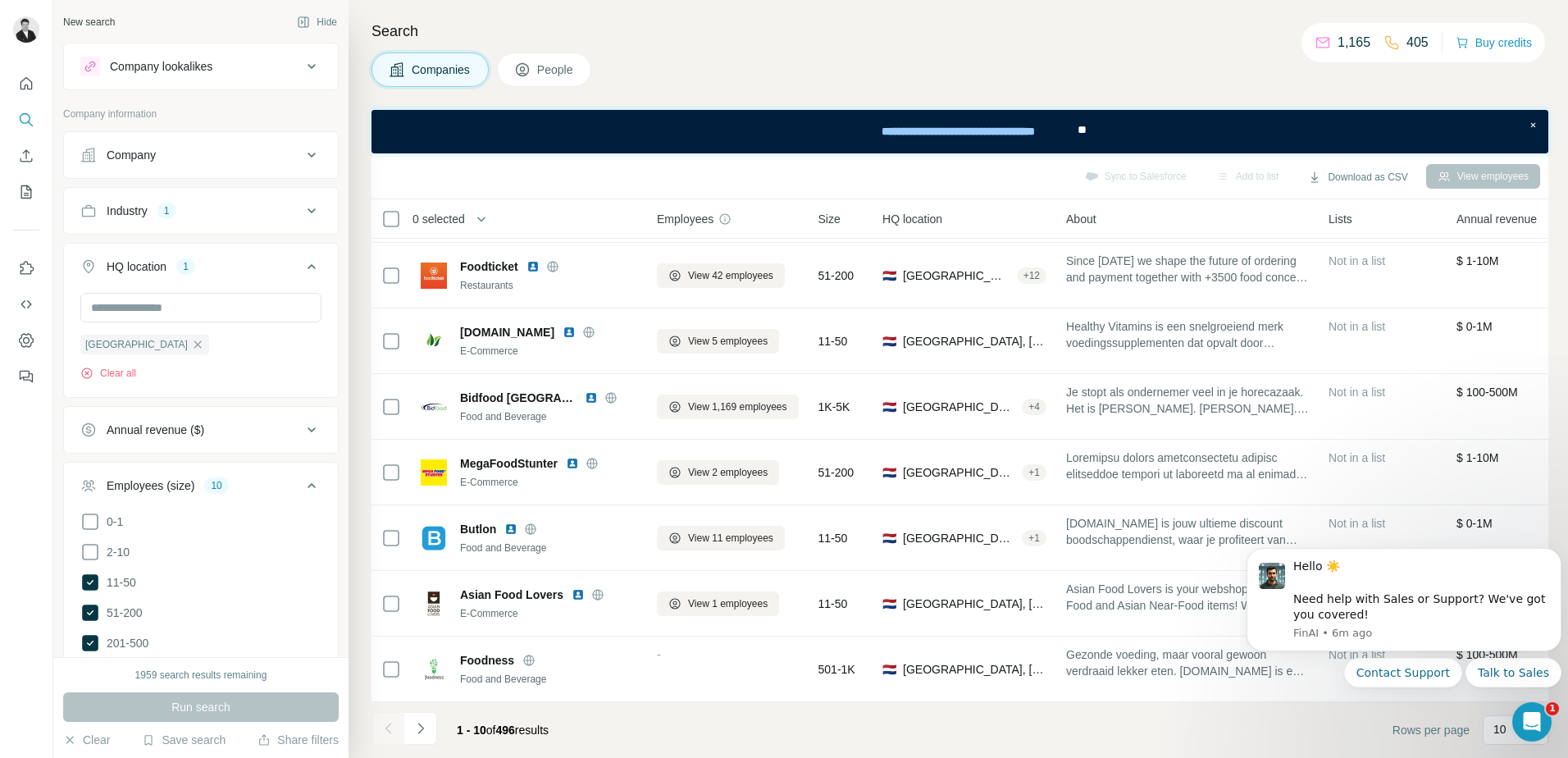
click at [166, 218] on div "1" at bounding box center [167, 211] width 19 height 15
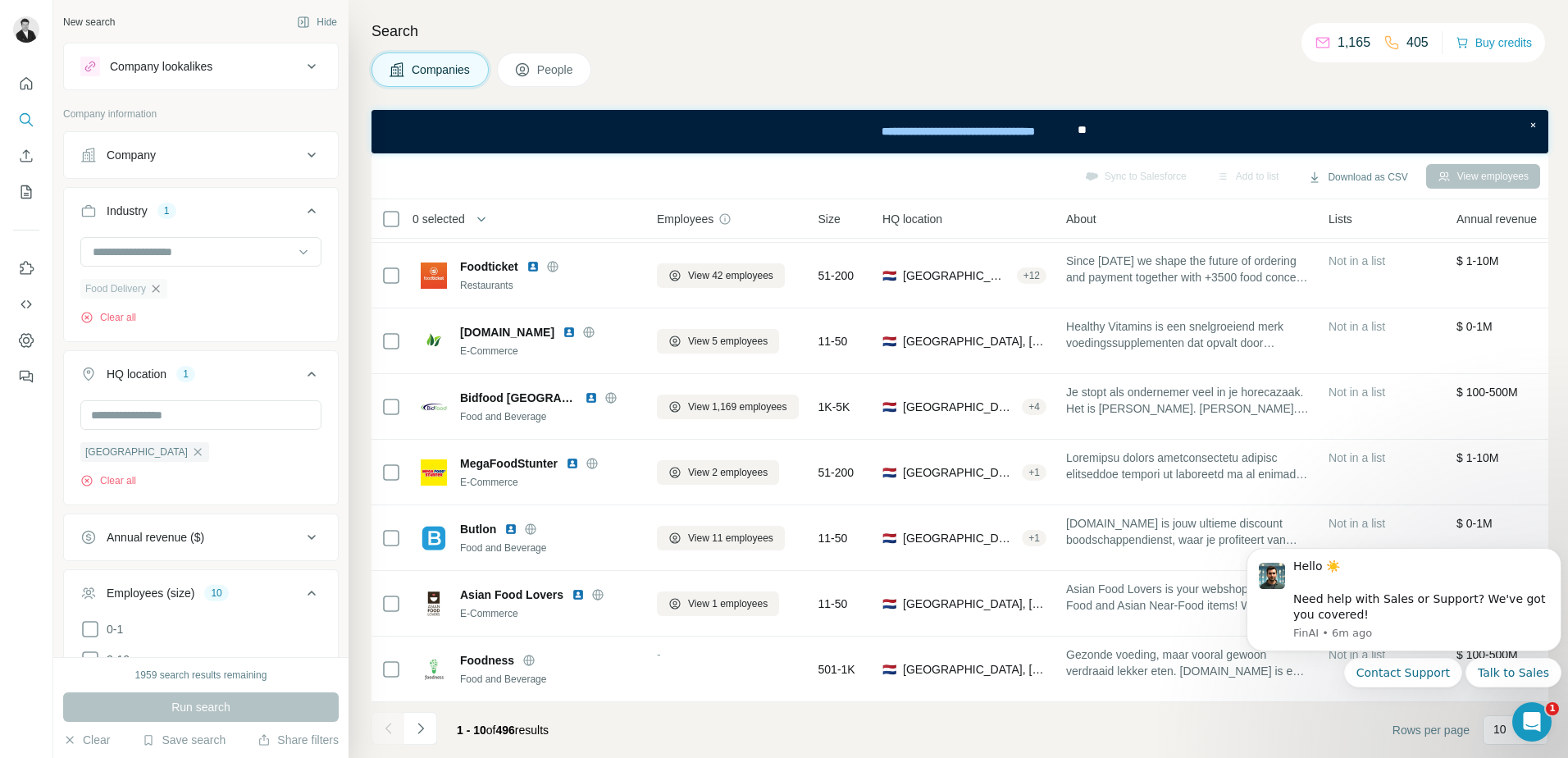
click at [159, 290] on icon "button" at bounding box center [155, 288] width 13 height 13
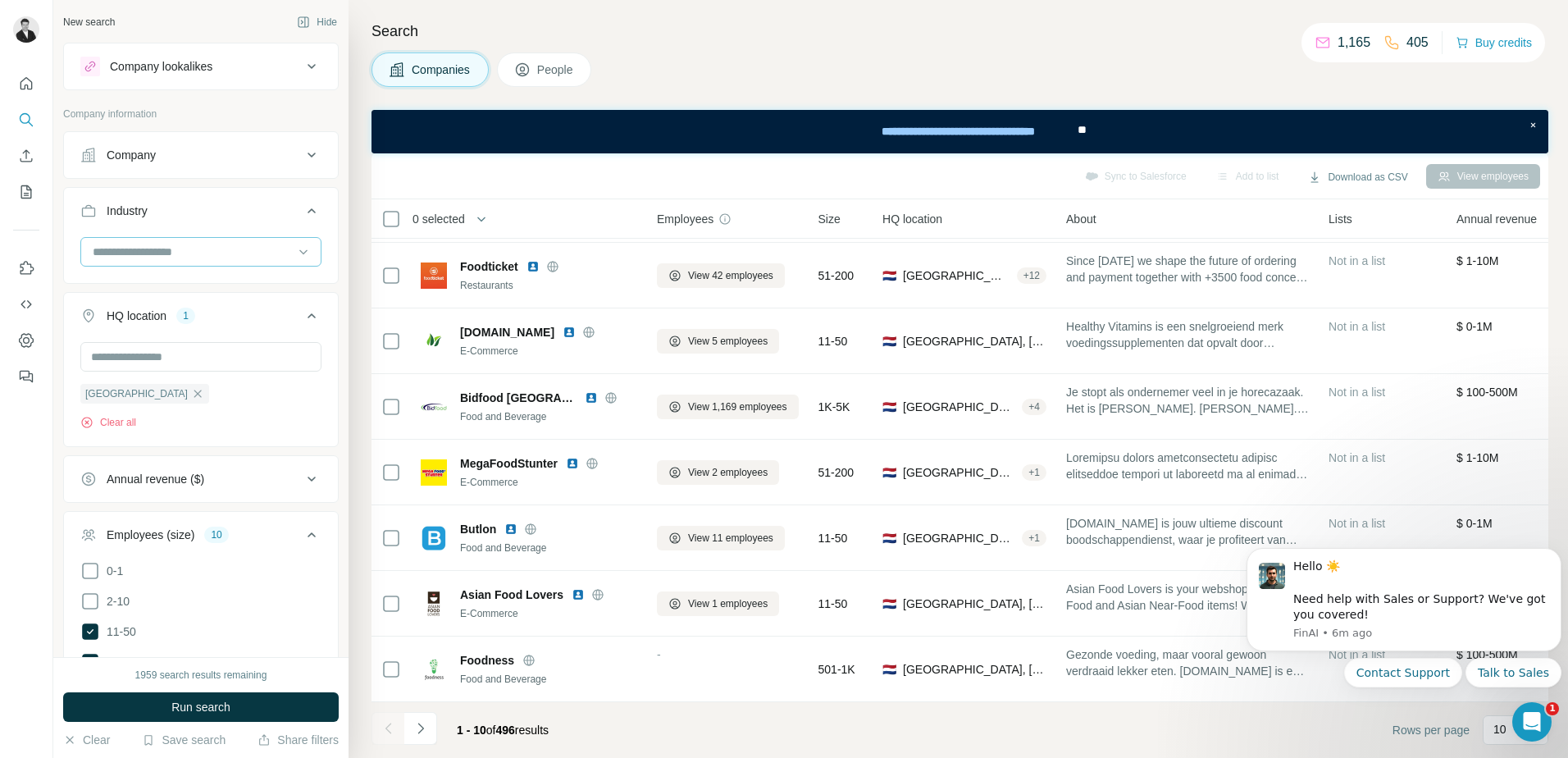
click at [163, 254] on input at bounding box center [192, 252] width 203 height 18
type input "****"
click at [196, 284] on div "Logistics" at bounding box center [194, 288] width 201 height 17
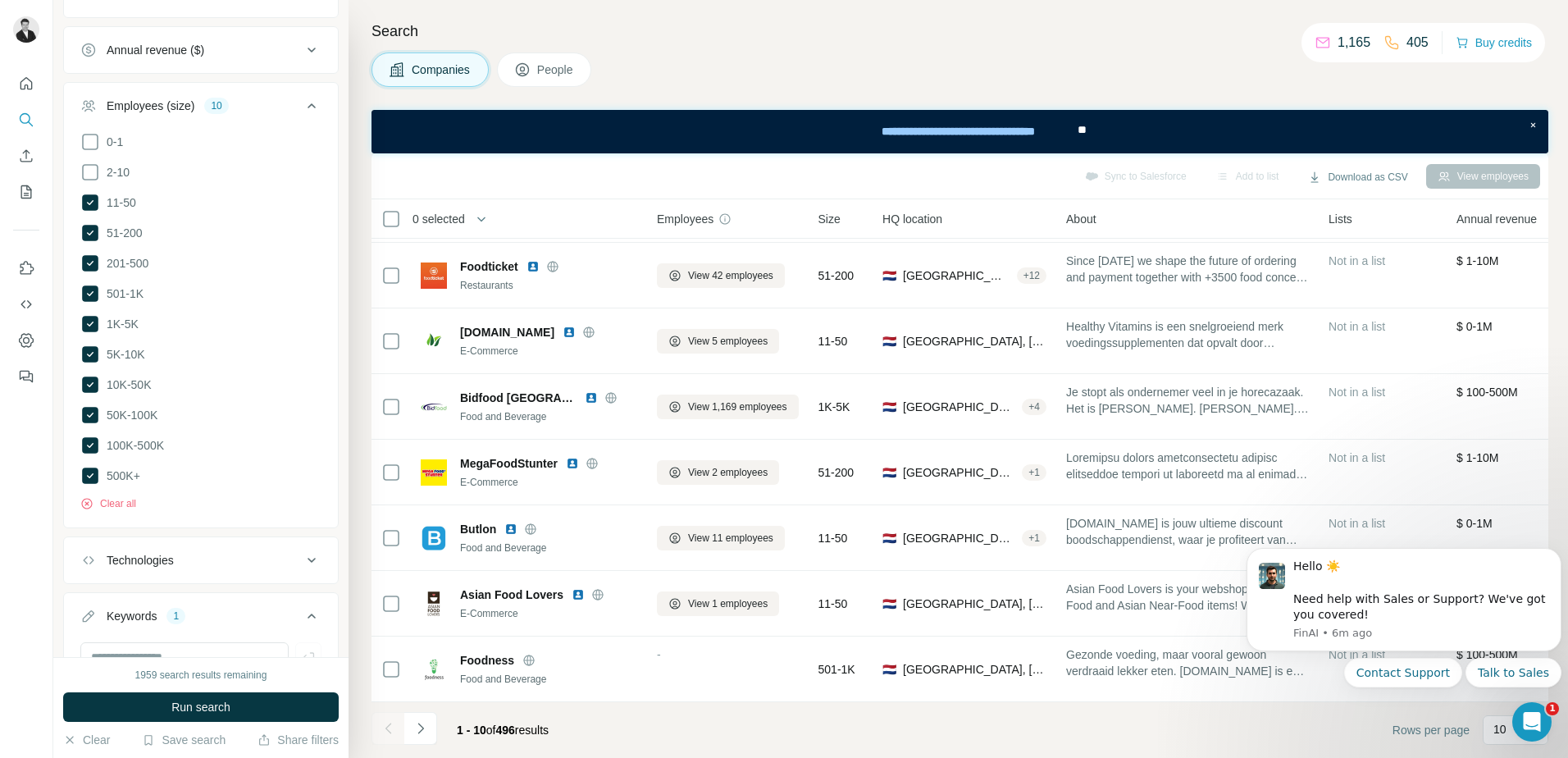
scroll to position [616, 0]
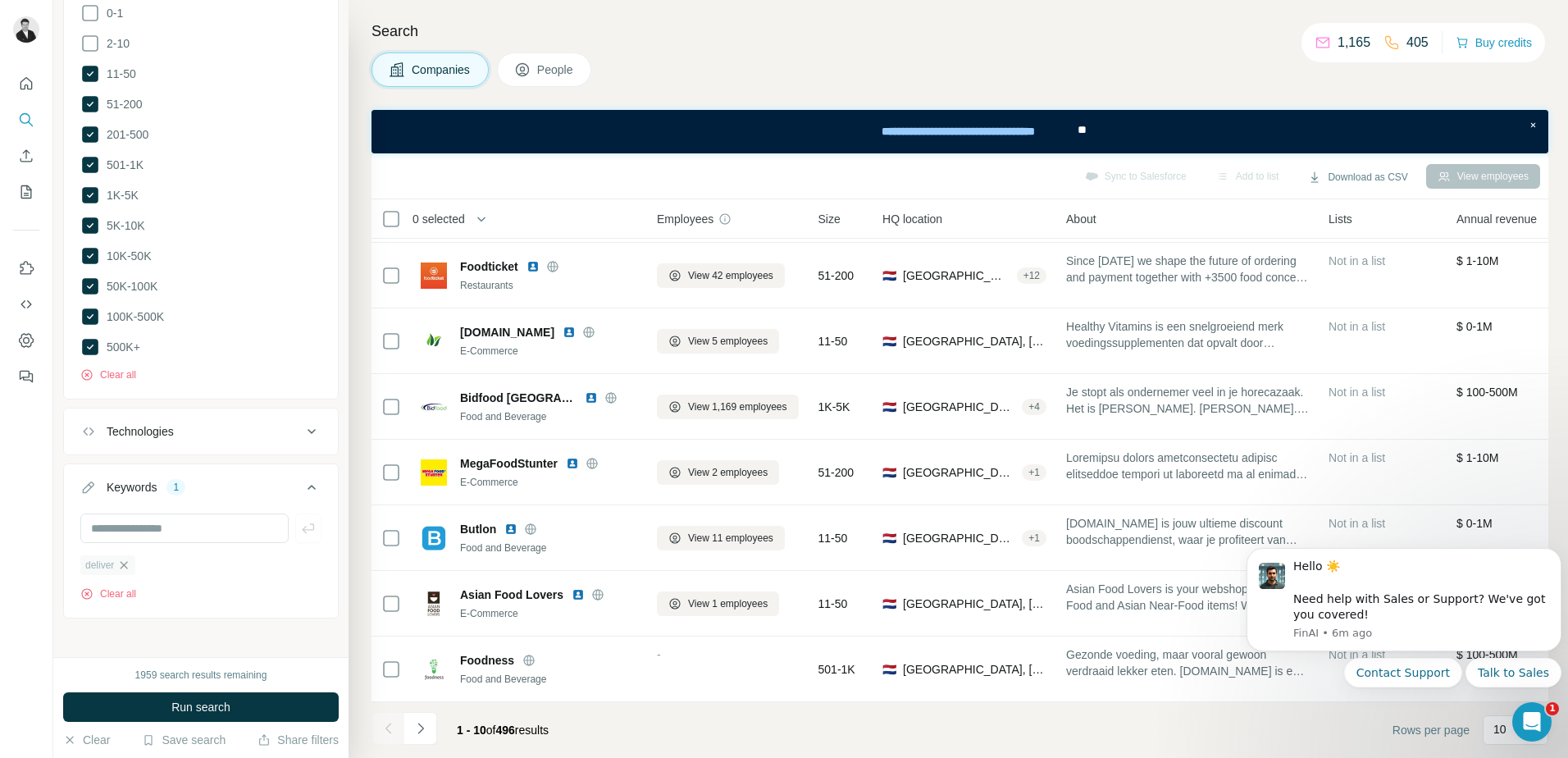
click at [123, 562] on icon "button" at bounding box center [123, 565] width 13 height 13
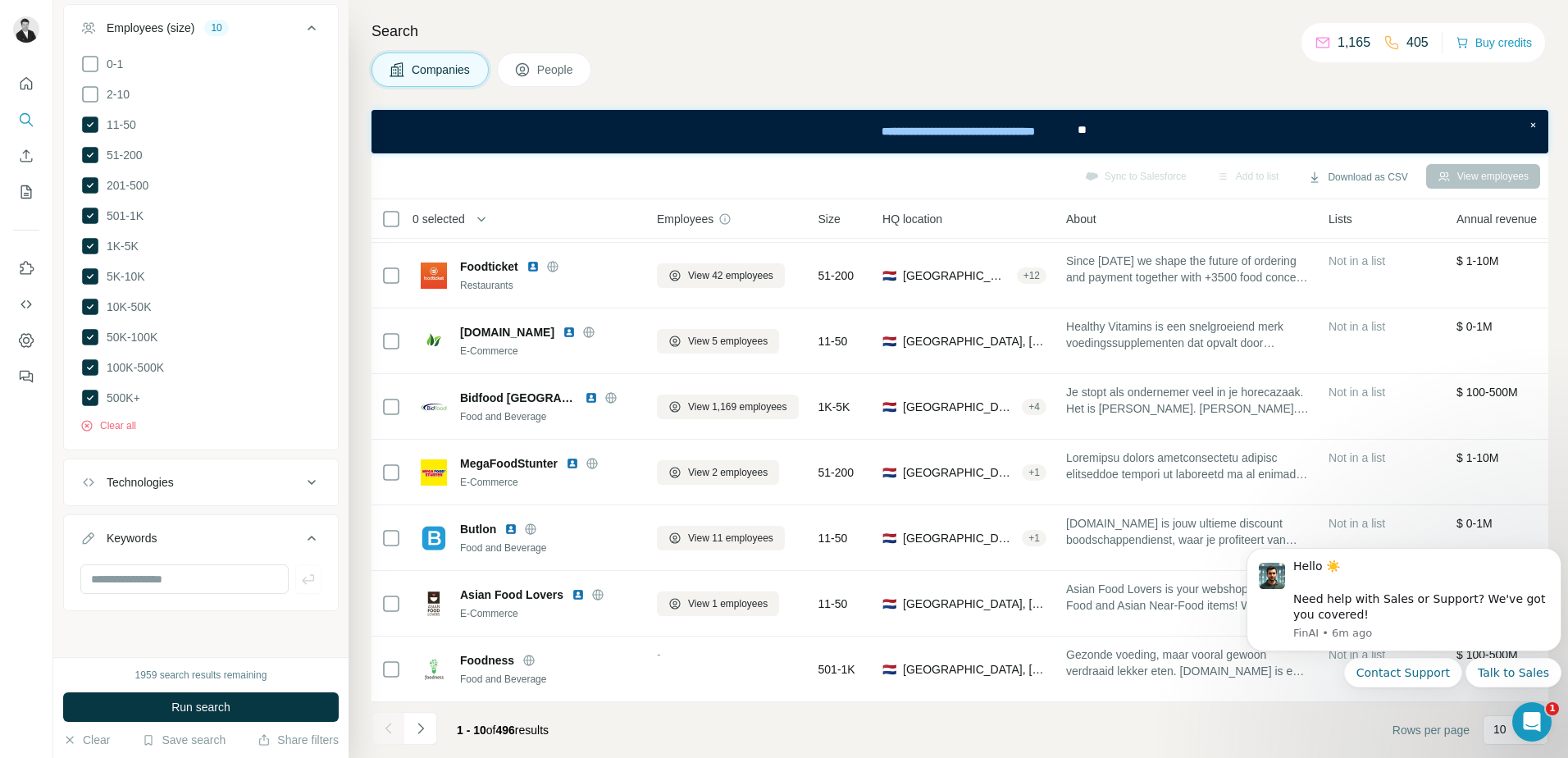
scroll to position [557, 0]
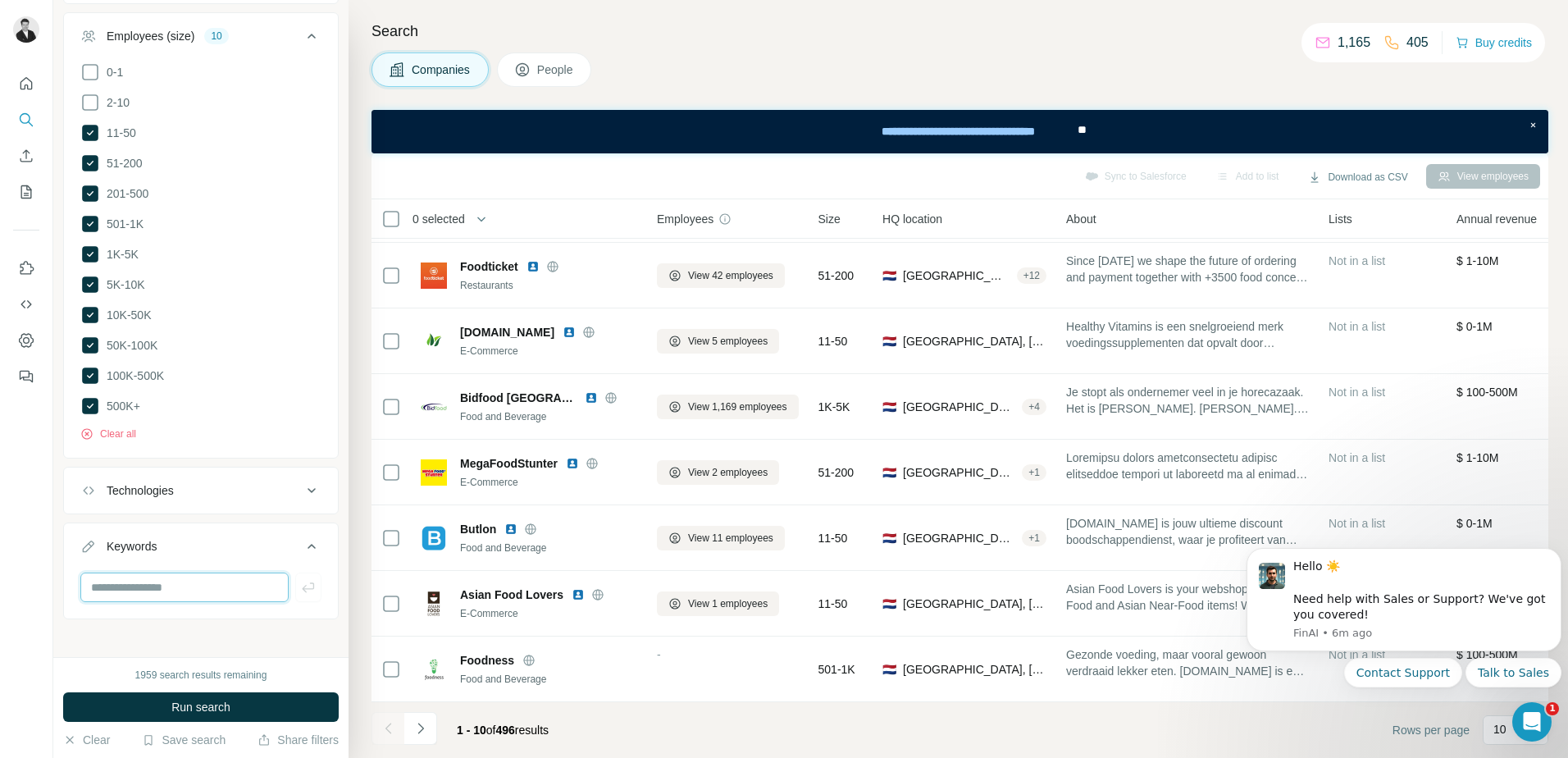
click at [148, 576] on input "text" at bounding box center [184, 587] width 209 height 29
click at [214, 472] on button "Technologies" at bounding box center [201, 490] width 274 height 39
click at [213, 482] on div "Technologies" at bounding box center [191, 490] width 221 height 17
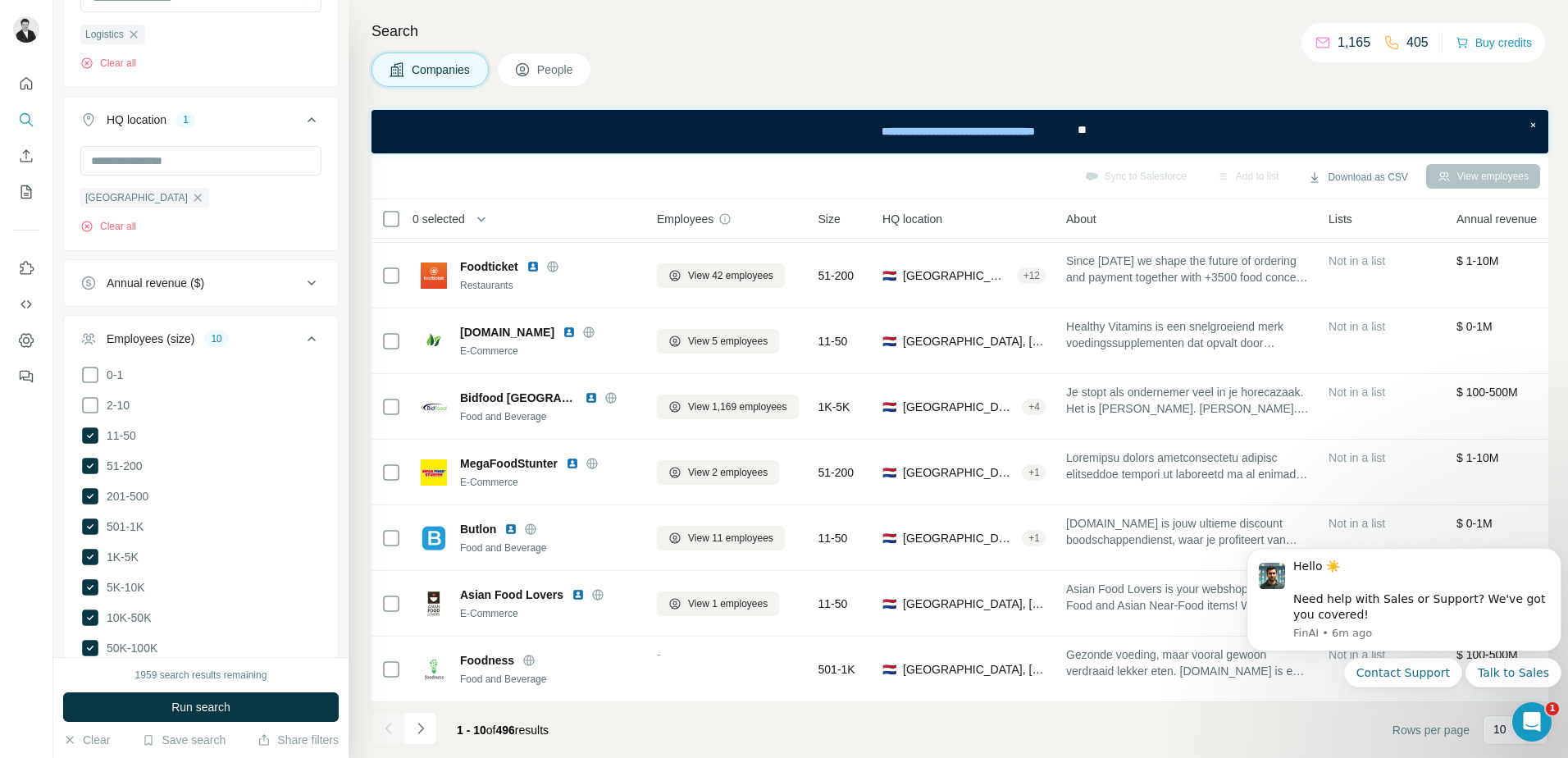
scroll to position [228, 0]
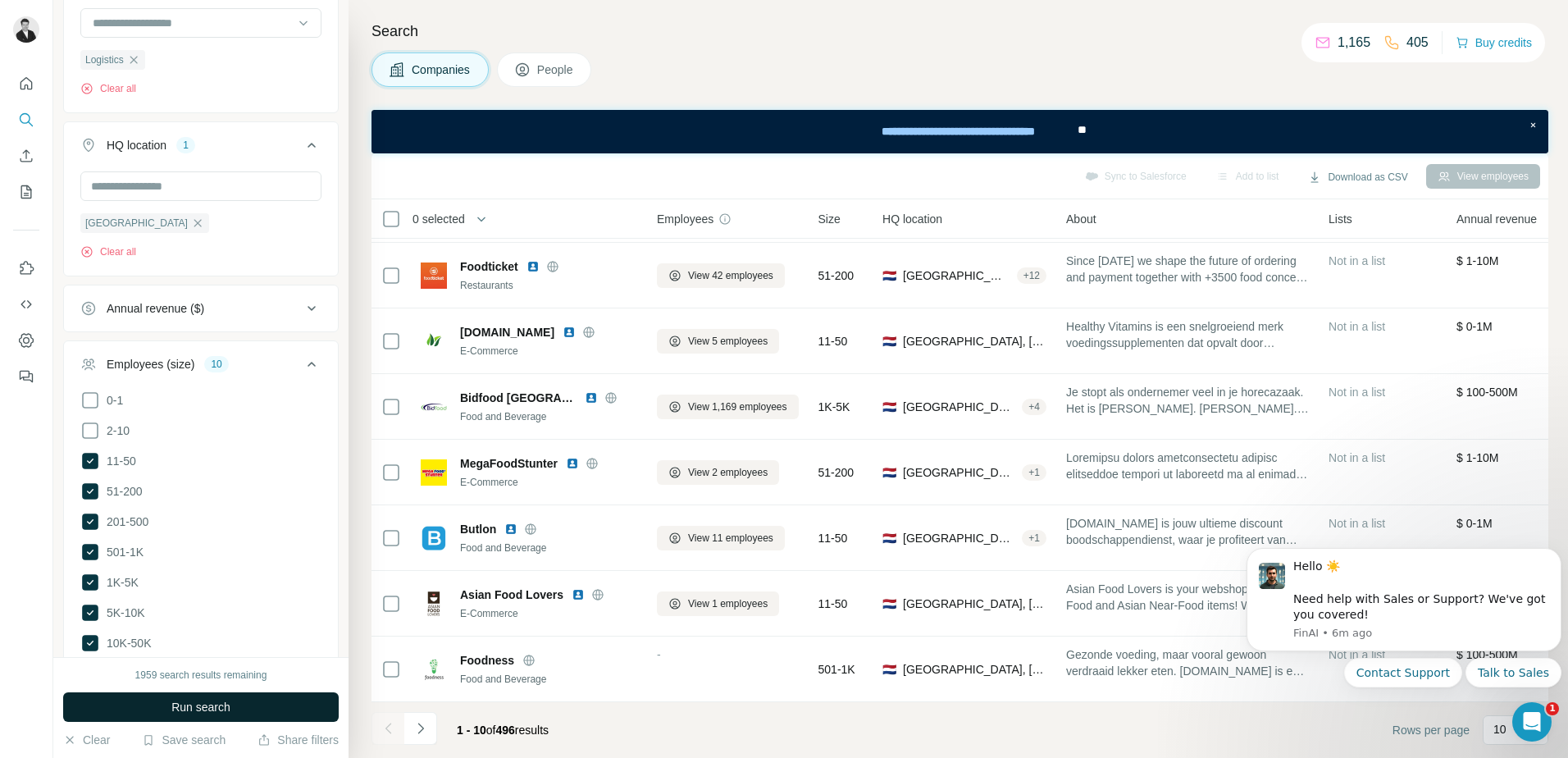
click at [198, 702] on span "Run search" at bounding box center [201, 707] width 59 height 17
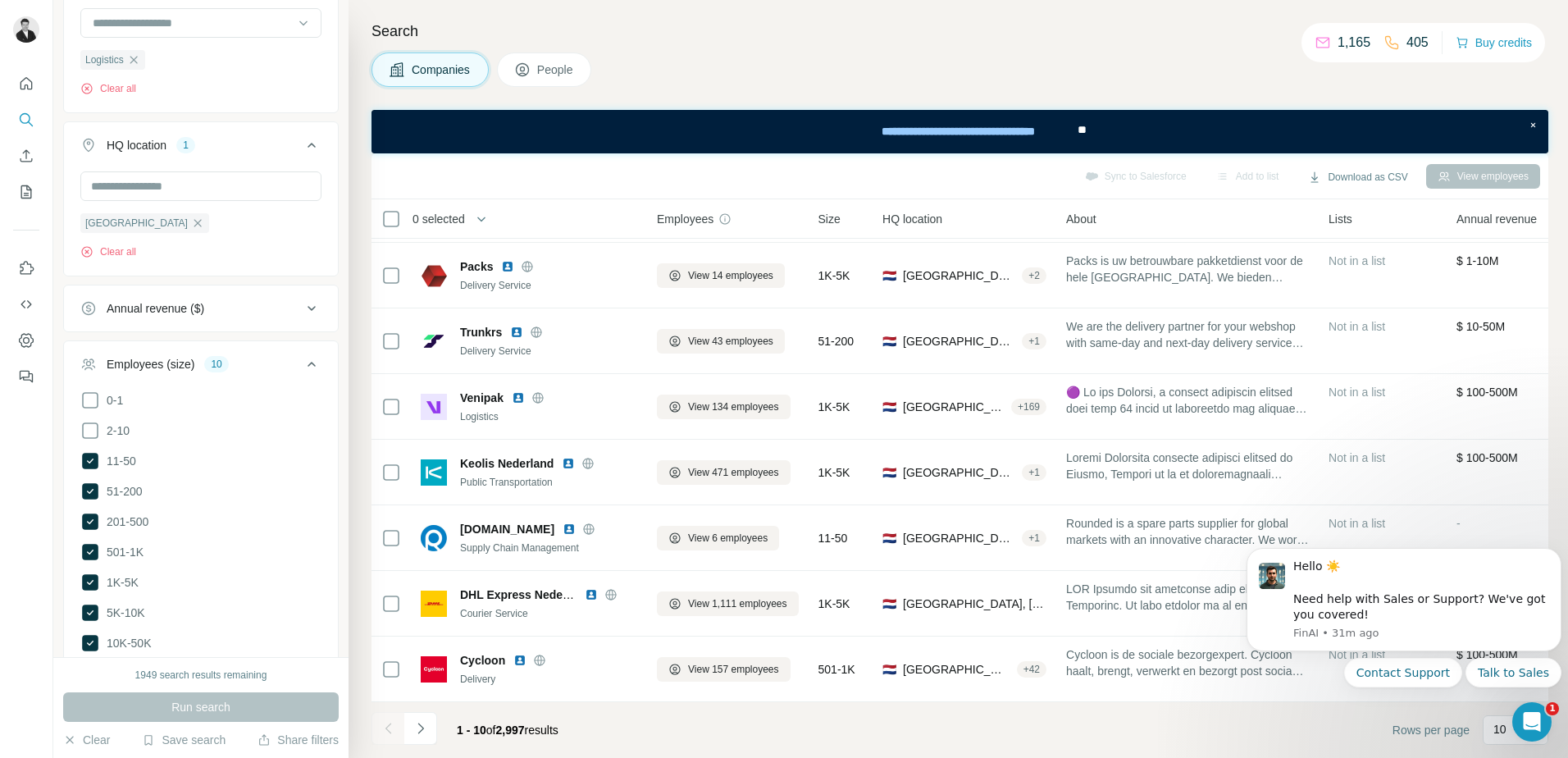
click at [291, 230] on div "Netherlands Clear all" at bounding box center [201, 216] width 241 height 88
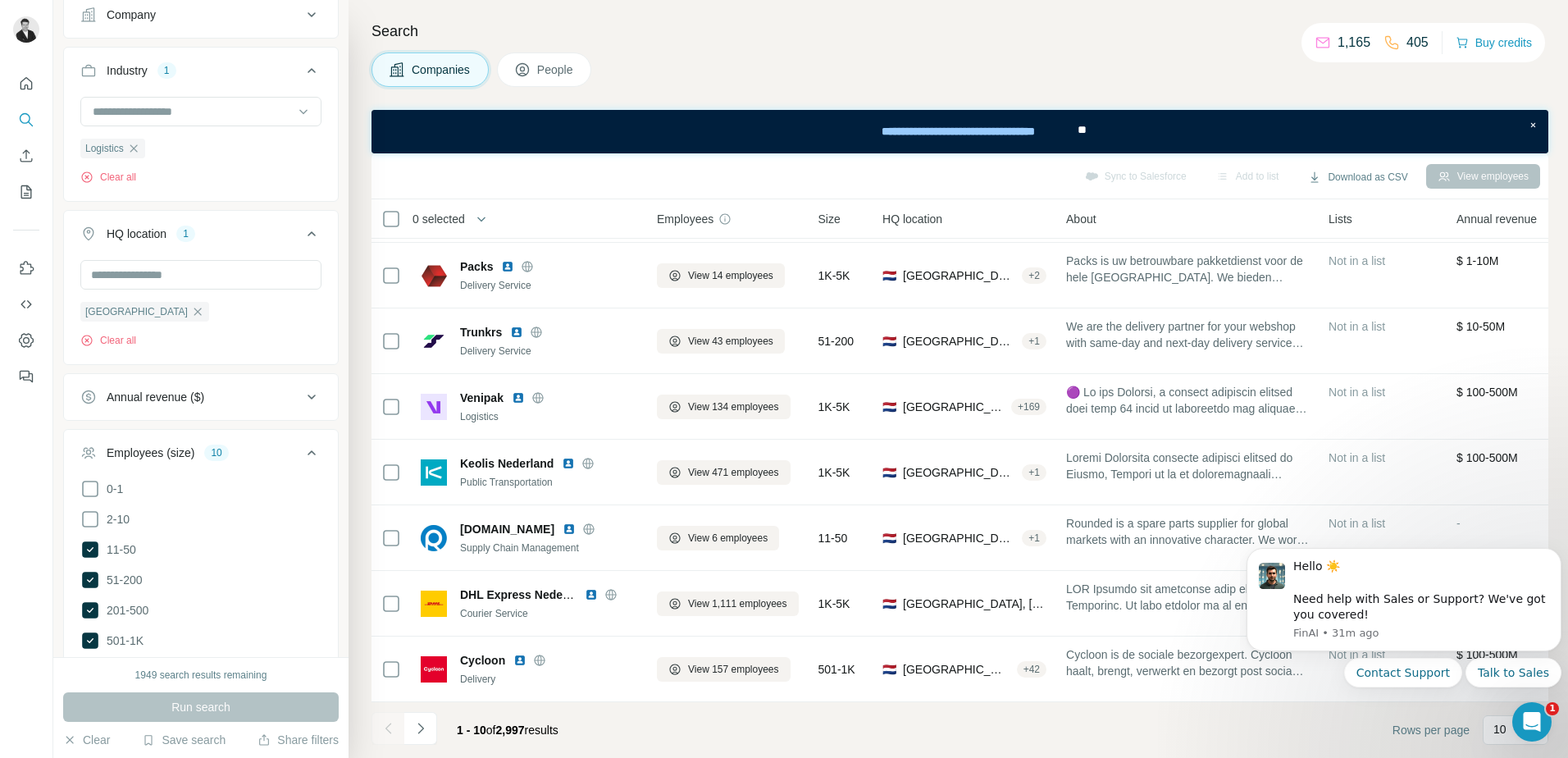
scroll to position [65, 0]
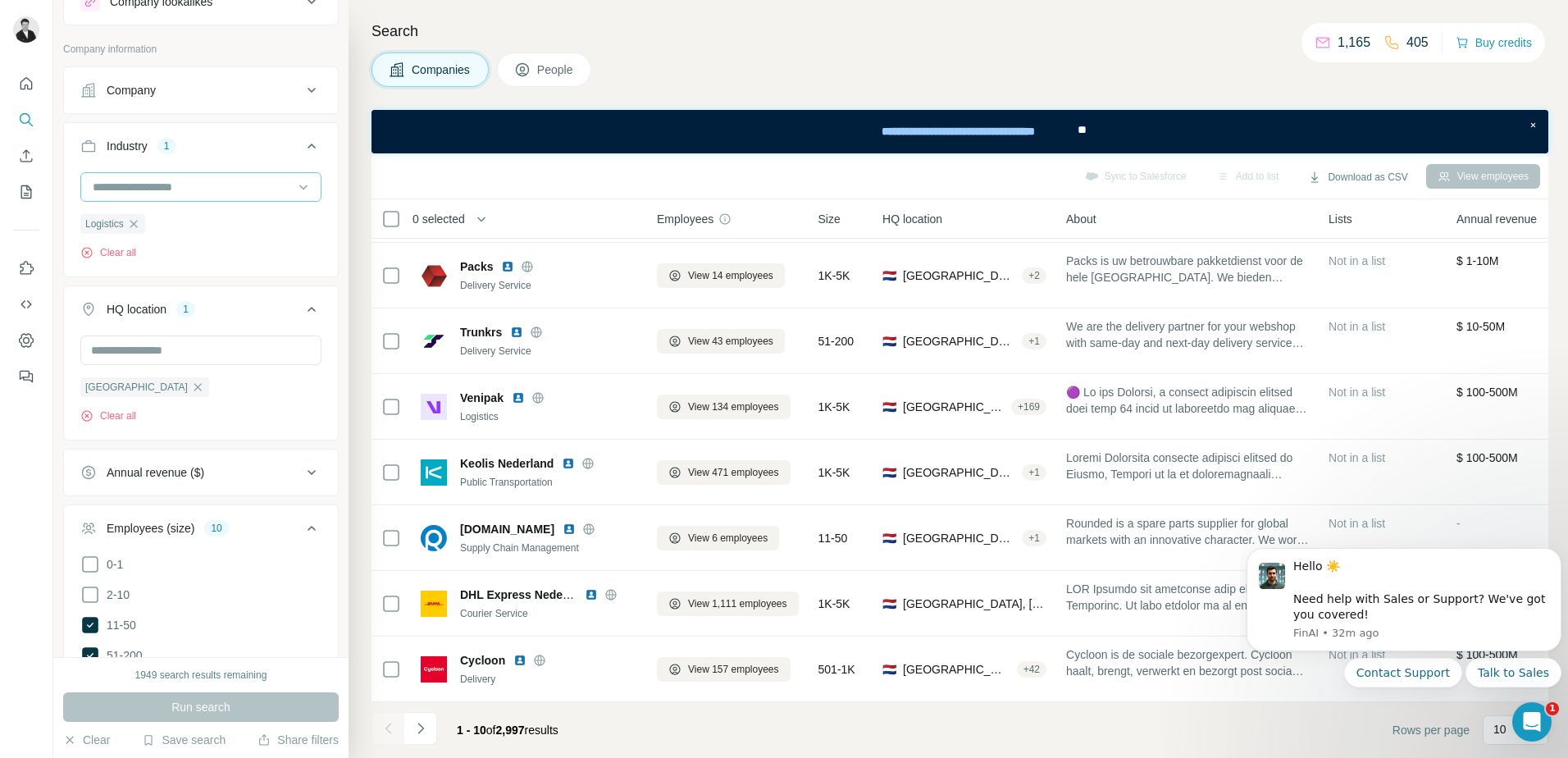
click at [274, 187] on input at bounding box center [192, 187] width 203 height 18
type input "***"
click at [209, 252] on p "Last Mile Transportation" at bounding box center [155, 253] width 122 height 17
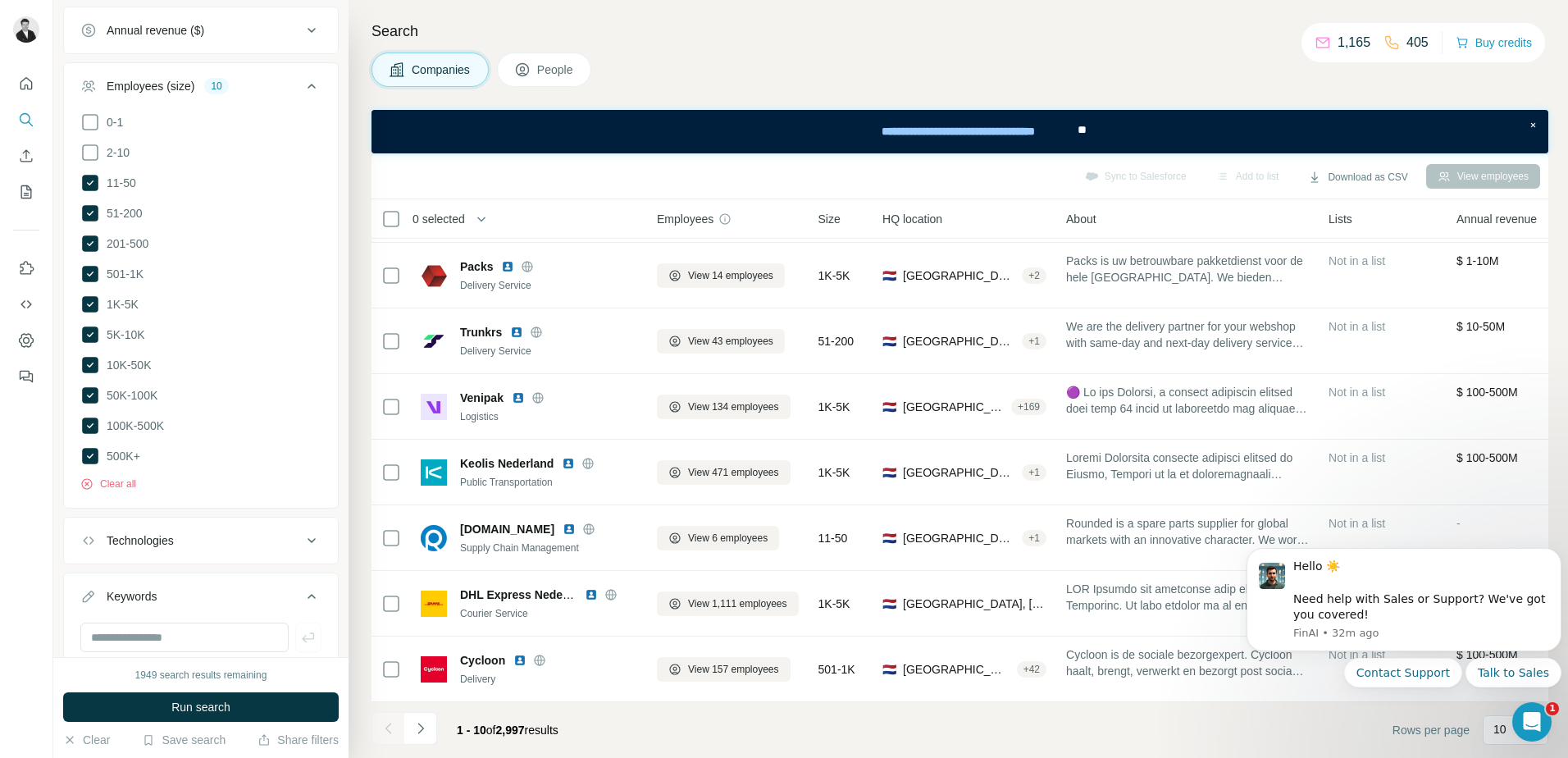
scroll to position [557, 0]
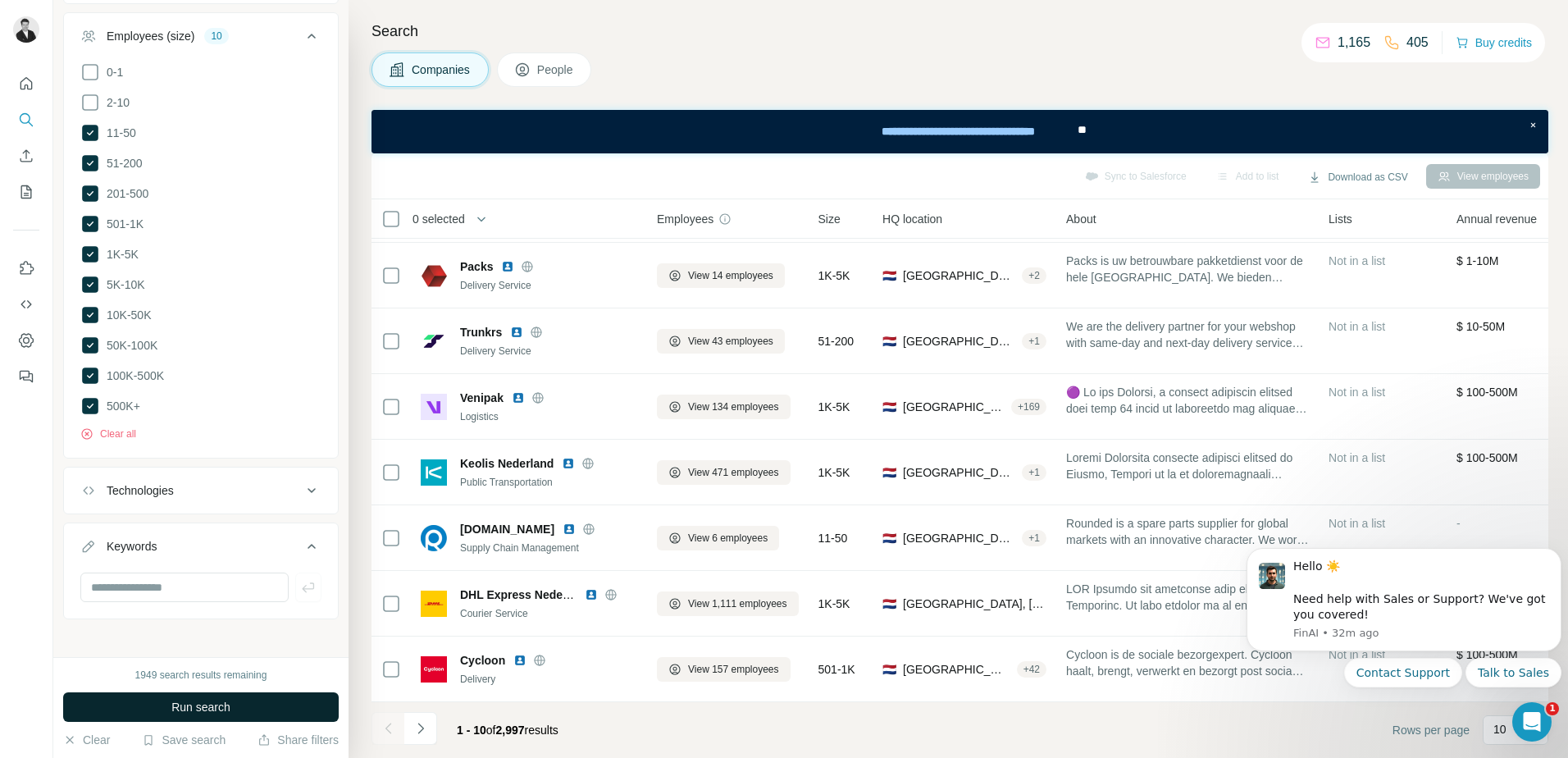
click at [192, 701] on span "Run search" at bounding box center [201, 707] width 59 height 17
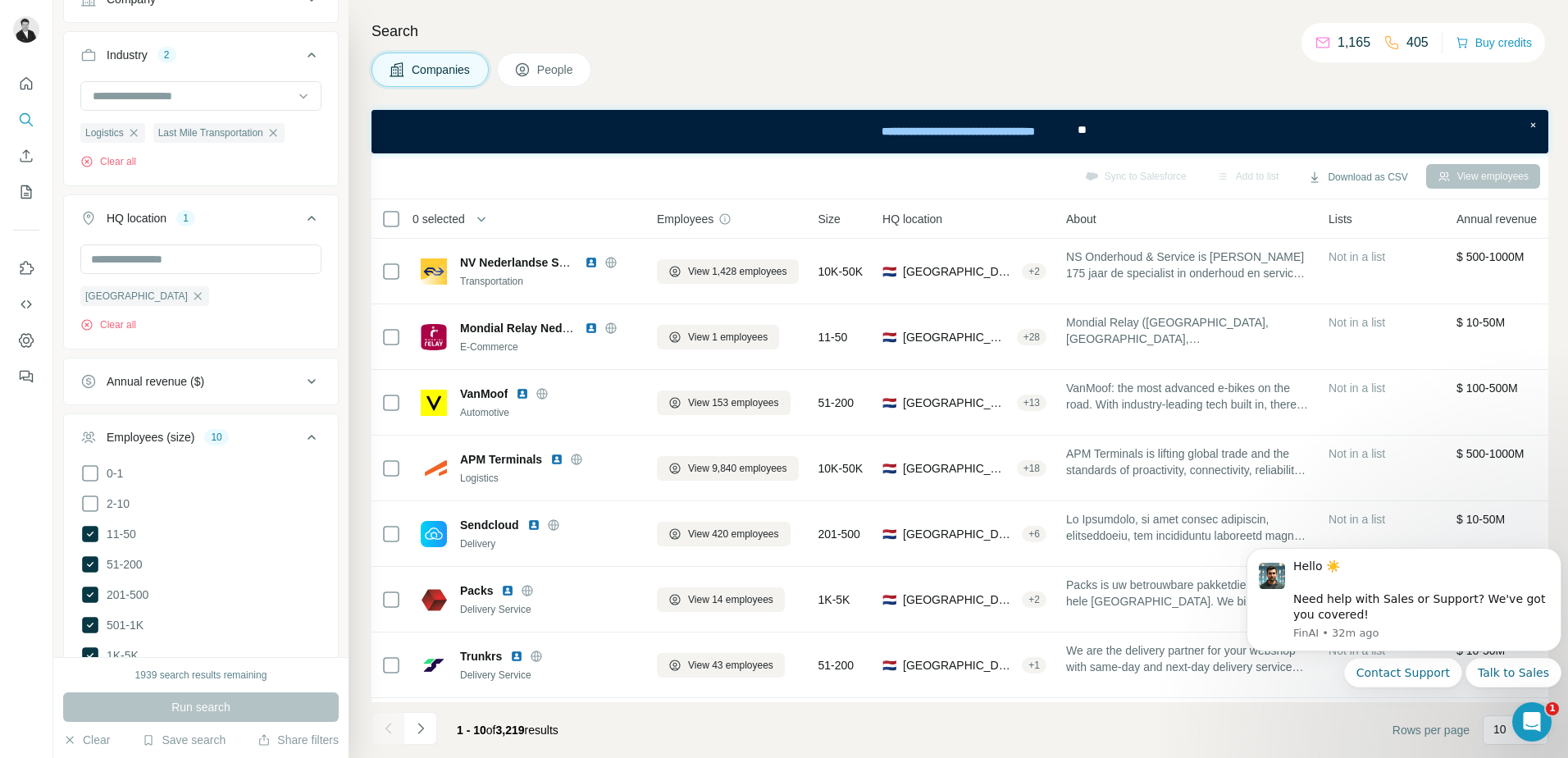
scroll to position [164, 0]
